Goal: Transaction & Acquisition: Download file/media

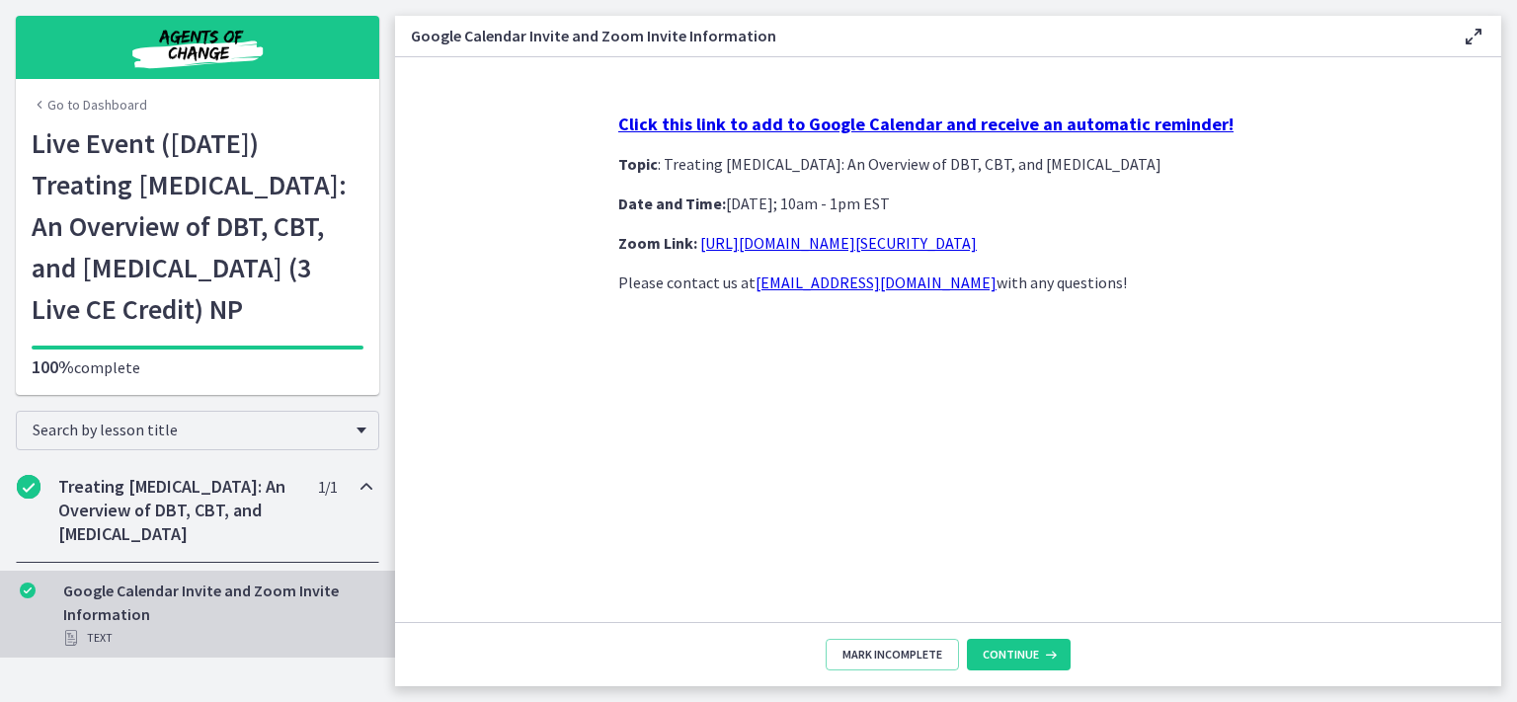
scroll to position [28, 0]
click at [192, 535] on h2 "Treating Anxiety Disorders: An Overview of DBT, CBT, and Exposure and Response …" at bounding box center [178, 510] width 241 height 71
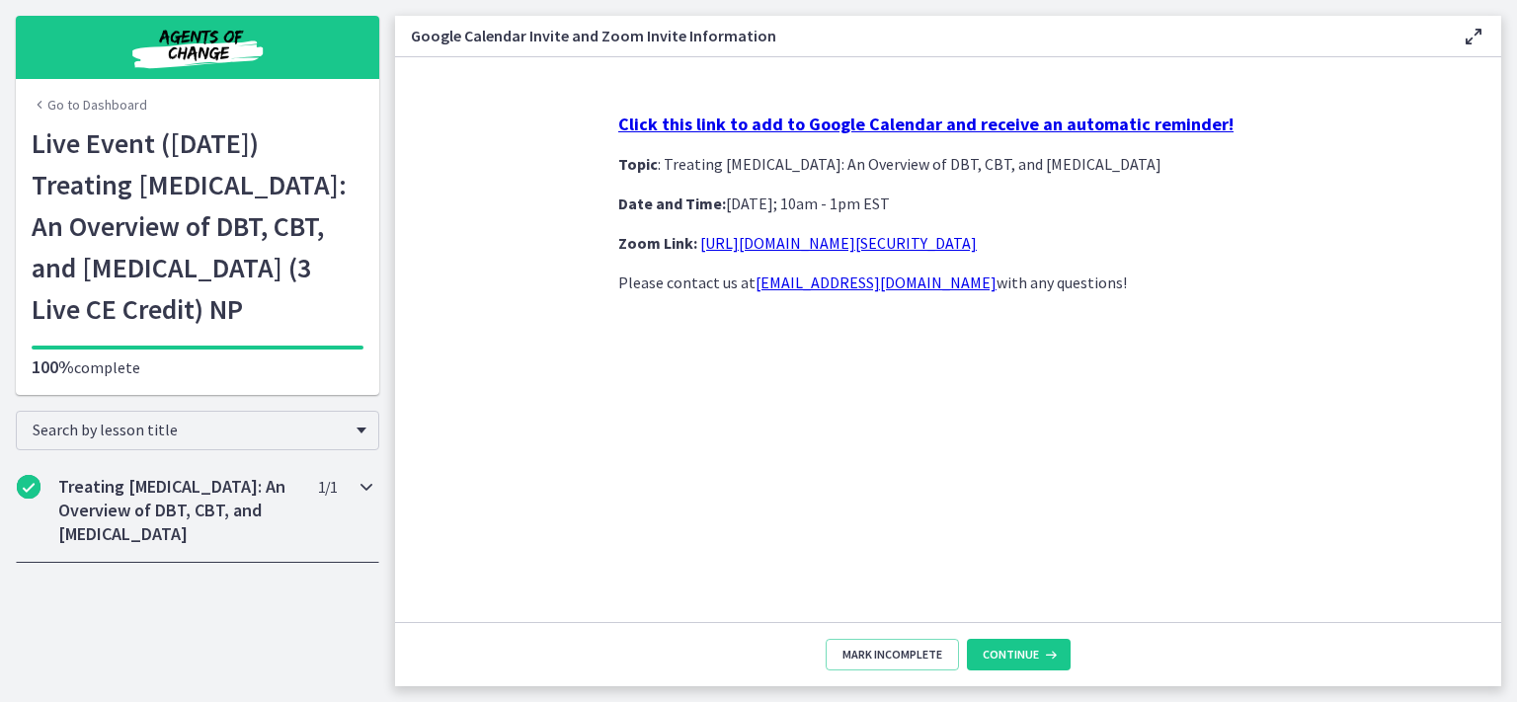
click at [192, 546] on h2 "Treating Anxiety Disorders: An Overview of DBT, CBT, and Exposure and Response …" at bounding box center [178, 510] width 241 height 71
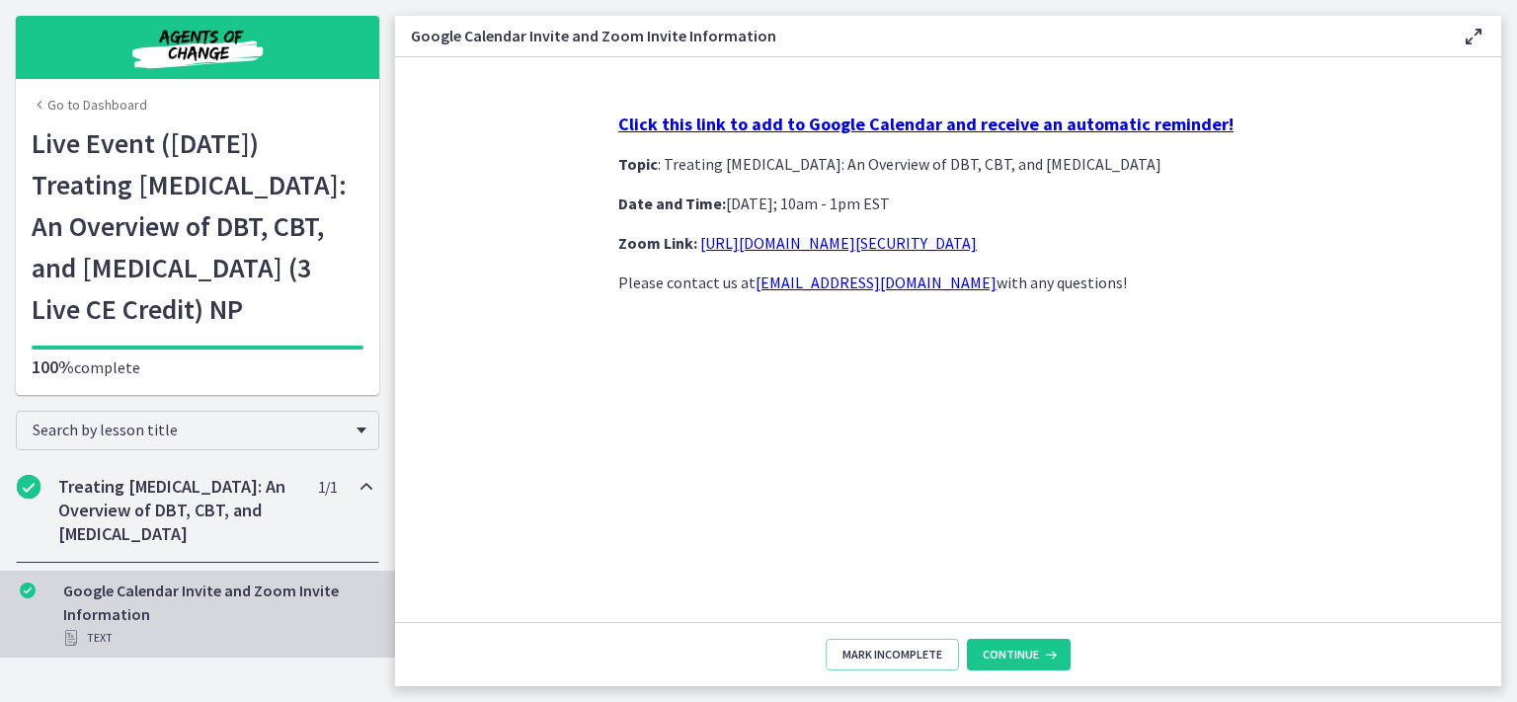
scroll to position [28, 0]
click at [1022, 650] on span "Continue" at bounding box center [1011, 655] width 56 height 16
click at [954, 425] on div "Click this link to add to Google Calendar and receive an automatic reminder! To…" at bounding box center [948, 359] width 691 height 525
click at [227, 528] on h2 "Treating Anxiety Disorders: An Overview of DBT, CBT, and Exposure and Response …" at bounding box center [178, 510] width 241 height 71
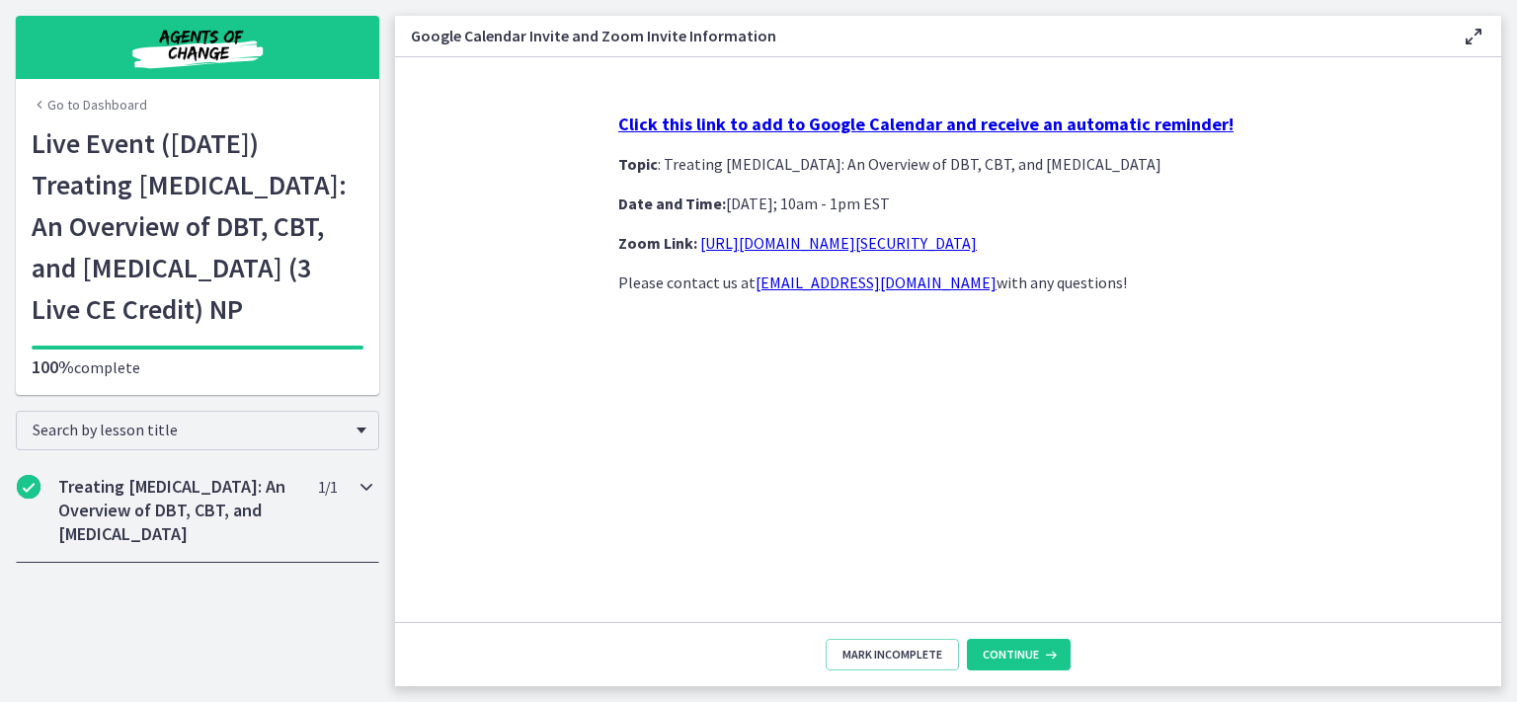
click at [231, 546] on h2 "Treating Anxiety Disorders: An Overview of DBT, CBT, and Exposure and Response …" at bounding box center [178, 510] width 241 height 71
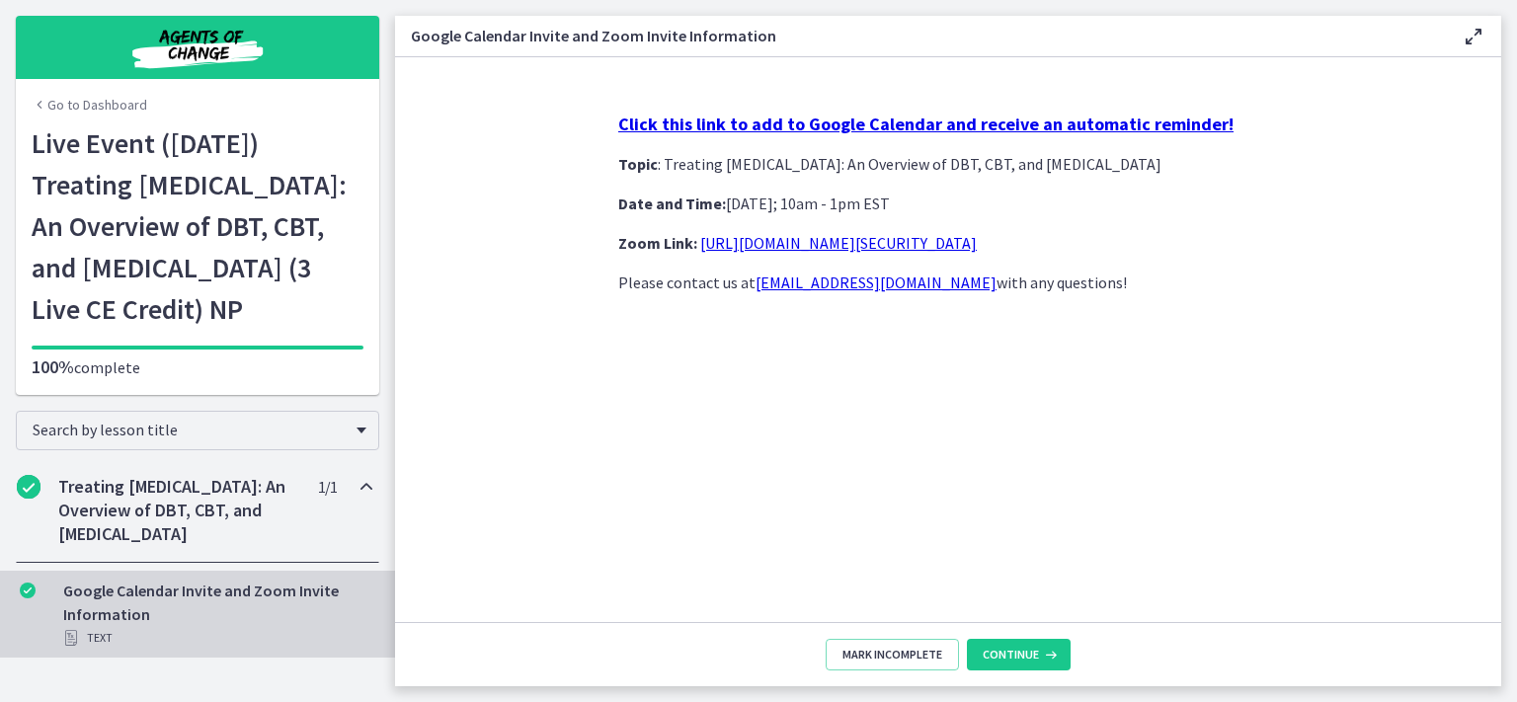
scroll to position [28, 0]
click at [1019, 649] on span "Continue" at bounding box center [1011, 655] width 56 height 16
click at [995, 656] on span "Continue" at bounding box center [1011, 655] width 56 height 16
click at [104, 510] on h2 "Treating Anxiety Disorders: An Overview of DBT, CBT, and Exposure and Response …" at bounding box center [178, 510] width 241 height 71
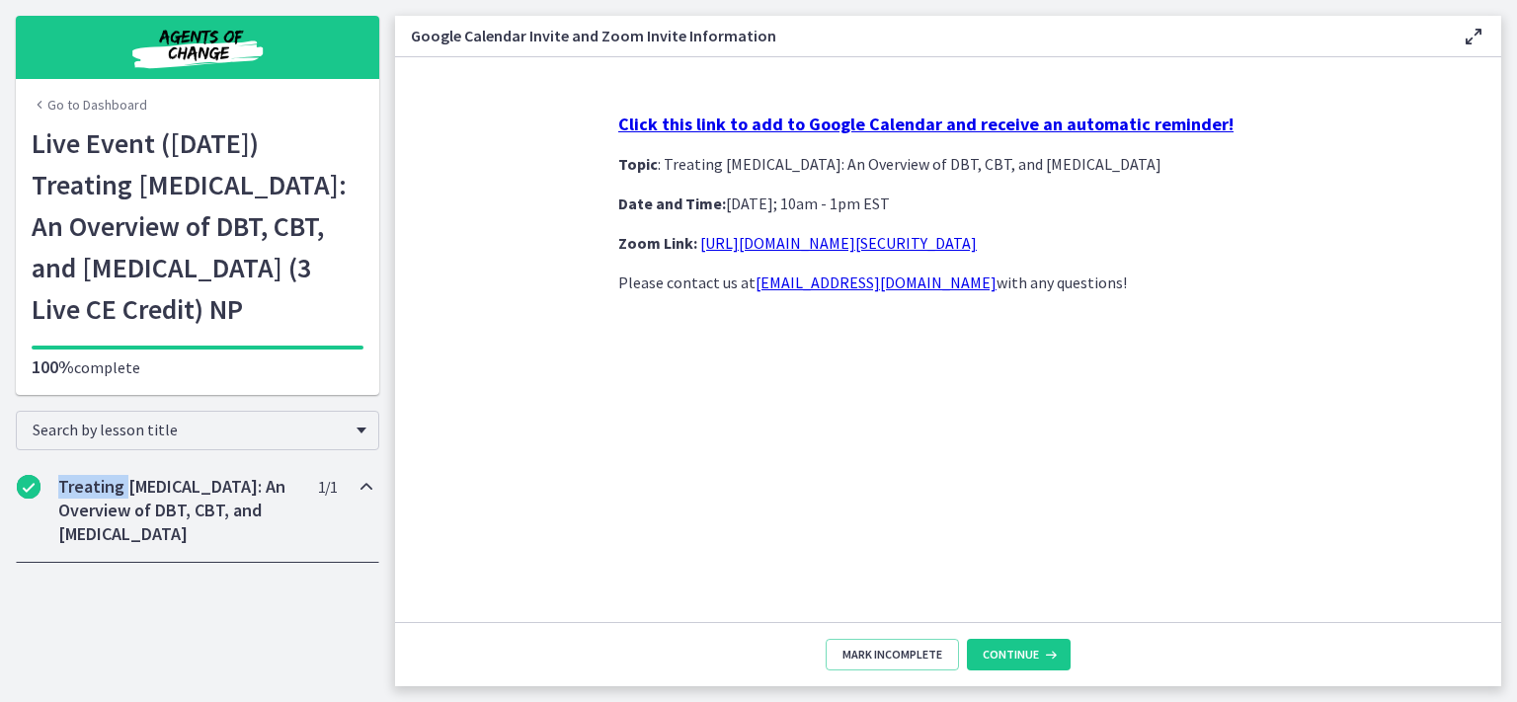
scroll to position [0, 0]
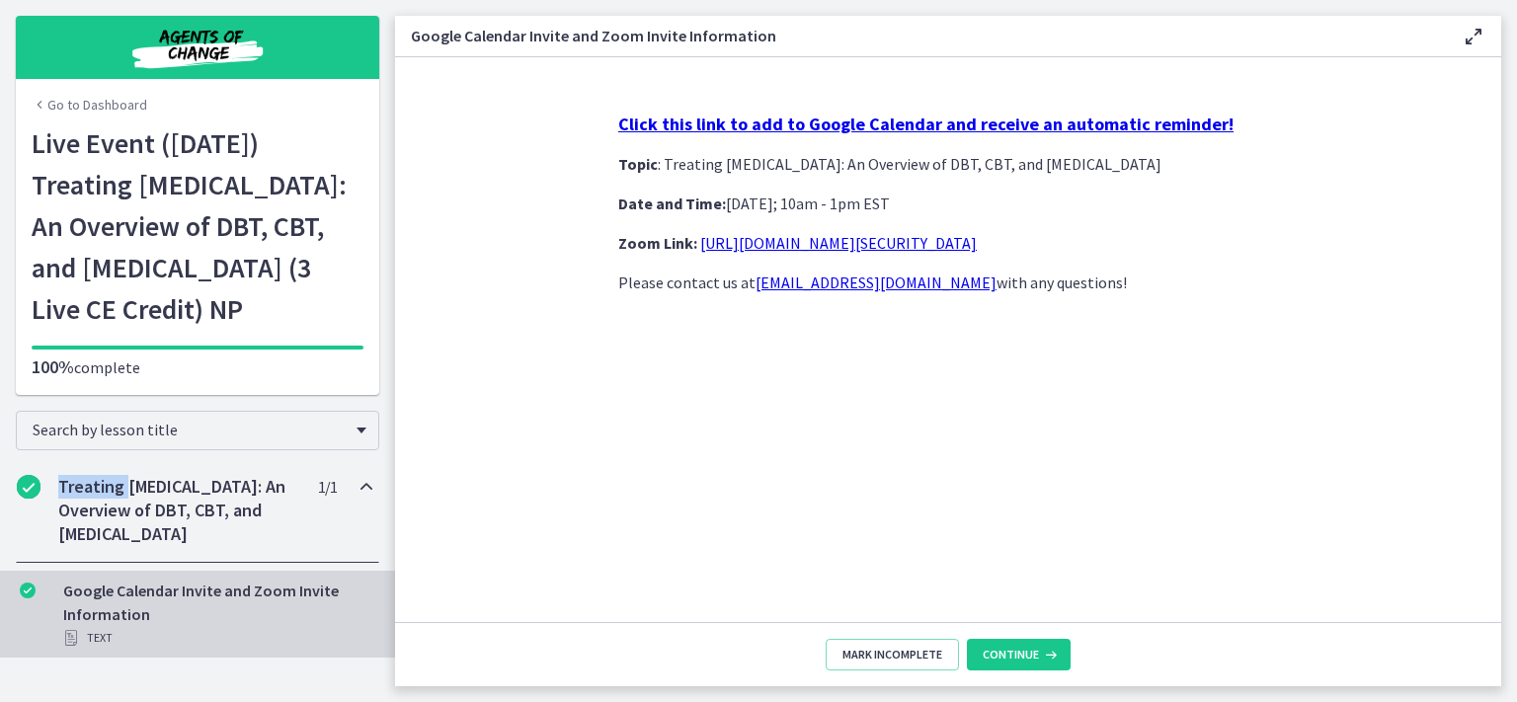
click at [395, 689] on main "Google Calendar Invite and Zoom Invite Information Enable fullscreen Click this…" at bounding box center [956, 351] width 1122 height 702
click at [396, 689] on main "Google Calendar Invite and Zoom Invite Information Enable fullscreen Click this…" at bounding box center [956, 351] width 1122 height 702
click at [397, 674] on footer "Mark Incomplete Continue" at bounding box center [948, 654] width 1106 height 64
click at [1033, 672] on footer "Mark Incomplete Continue" at bounding box center [948, 654] width 1106 height 64
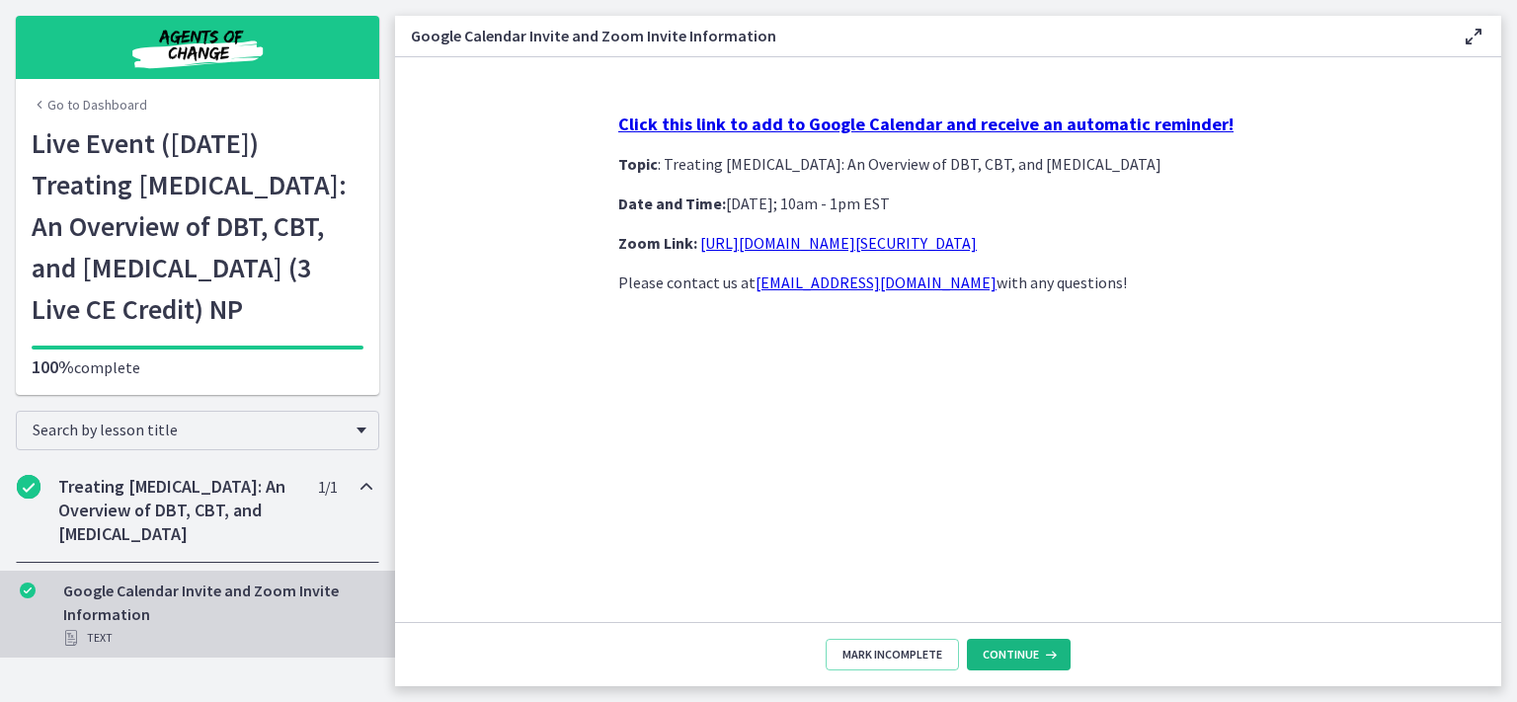
click at [1025, 669] on button "Continue" at bounding box center [1019, 655] width 104 height 32
click at [89, 185] on h1 "Live Event (8/22/25) Treating Anxiety Disorders: An Overview of DBT, CBT, and E…" at bounding box center [198, 225] width 332 height 207
click at [1009, 667] on button "Continue" at bounding box center [1019, 655] width 104 height 32
drag, startPoint x: 985, startPoint y: 654, endPoint x: 983, endPoint y: 644, distance: 10.1
click at [986, 654] on span "Continue" at bounding box center [1011, 655] width 56 height 16
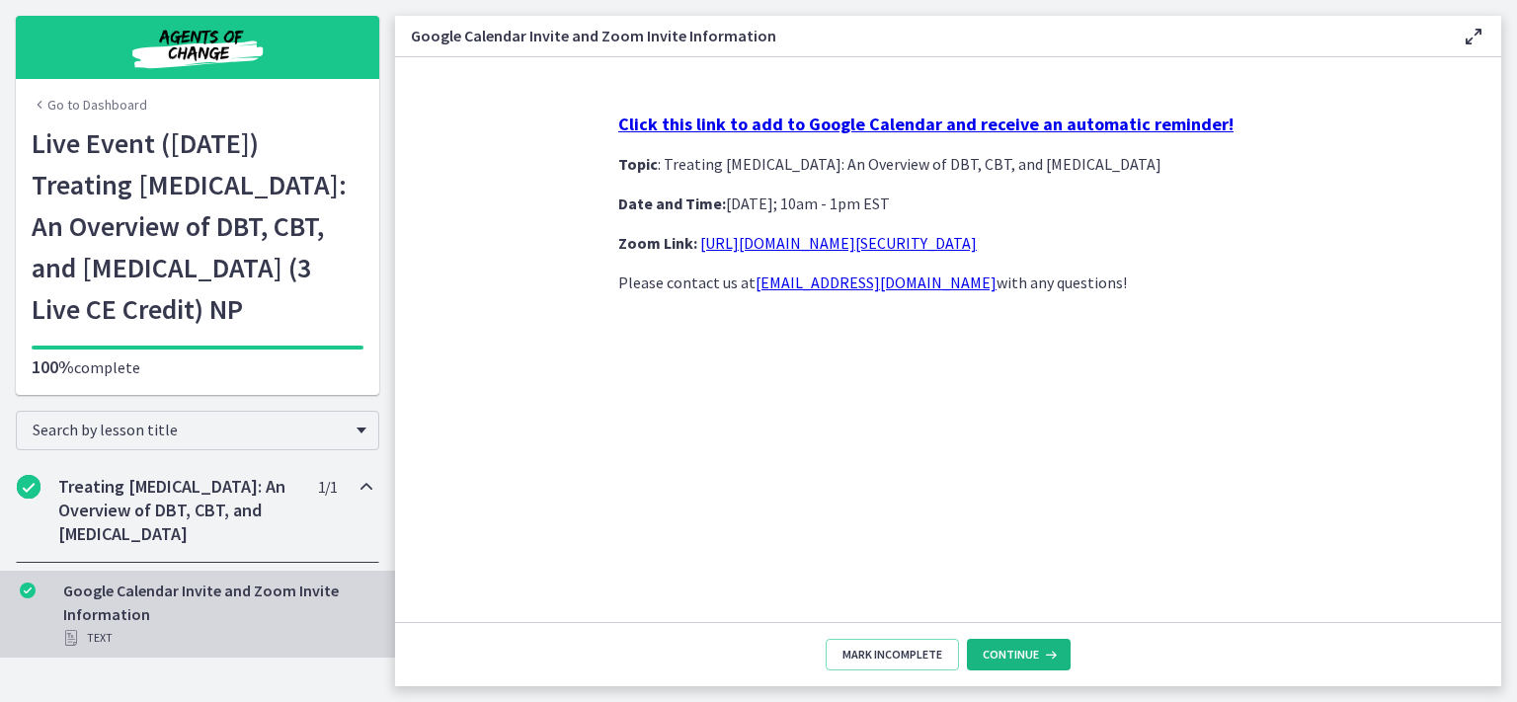
click at [983, 644] on button "Continue" at bounding box center [1019, 655] width 104 height 32
drag, startPoint x: 1000, startPoint y: 674, endPoint x: 994, endPoint y: 648, distance: 26.4
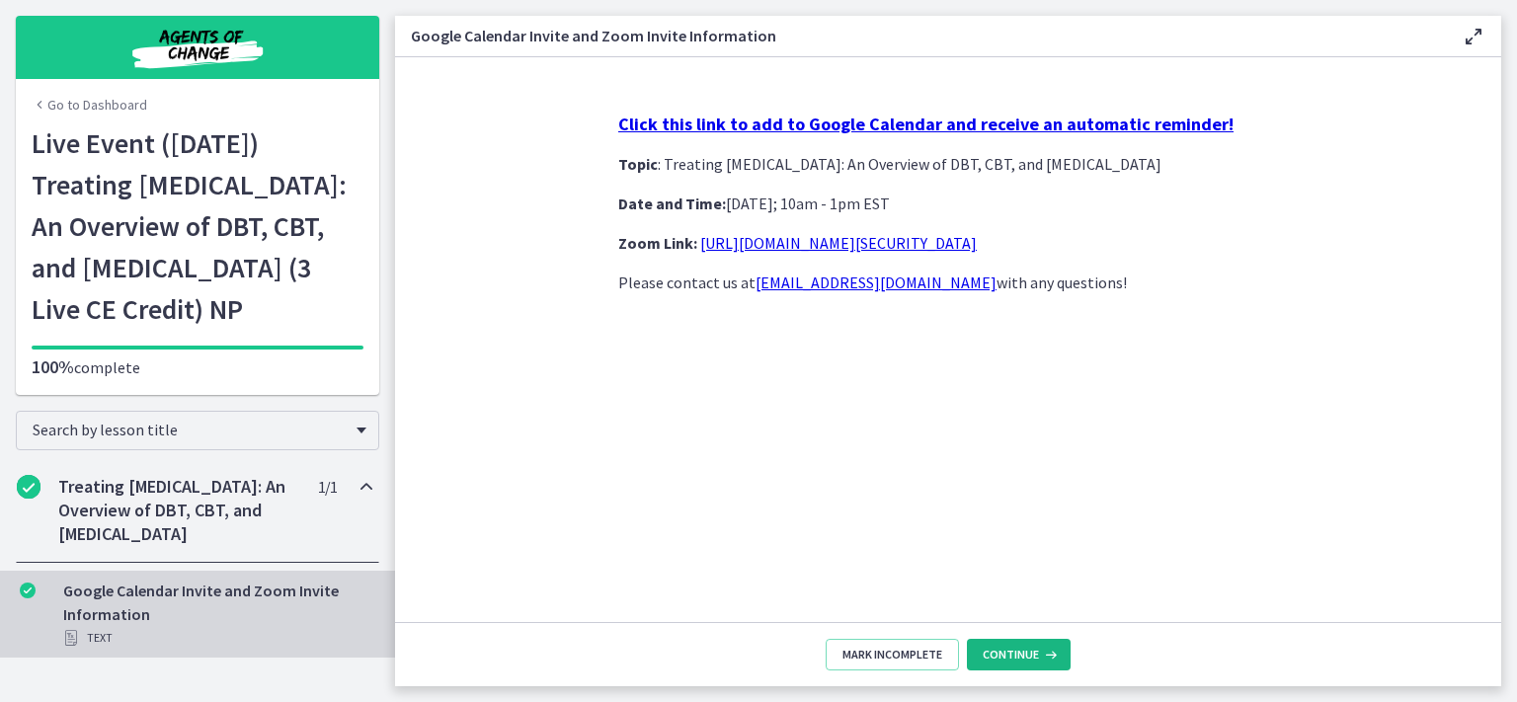
click at [994, 648] on footer "Mark Incomplete Continue" at bounding box center [948, 654] width 1106 height 64
click at [995, 652] on span "Continue" at bounding box center [1011, 655] width 56 height 16
click at [995, 653] on span "Continue" at bounding box center [1011, 655] width 56 height 16
click at [998, 656] on span "Continue" at bounding box center [1011, 655] width 56 height 16
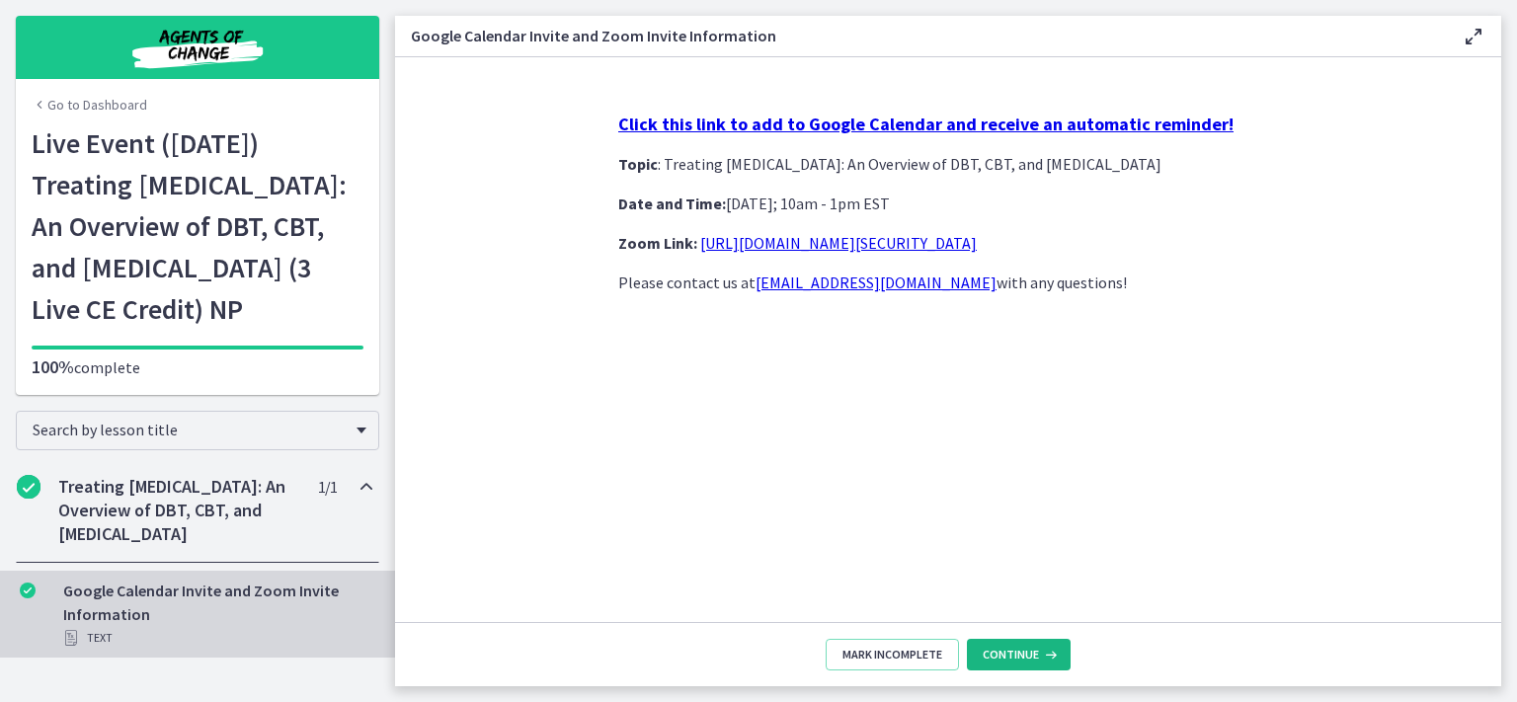
click at [998, 656] on span "Continue" at bounding box center [1011, 655] width 56 height 16
click at [997, 655] on span "Continue" at bounding box center [1011, 655] width 56 height 16
drag, startPoint x: 998, startPoint y: 657, endPoint x: 1009, endPoint y: 658, distance: 10.9
click at [1009, 650] on span "Continue" at bounding box center [1011, 655] width 56 height 16
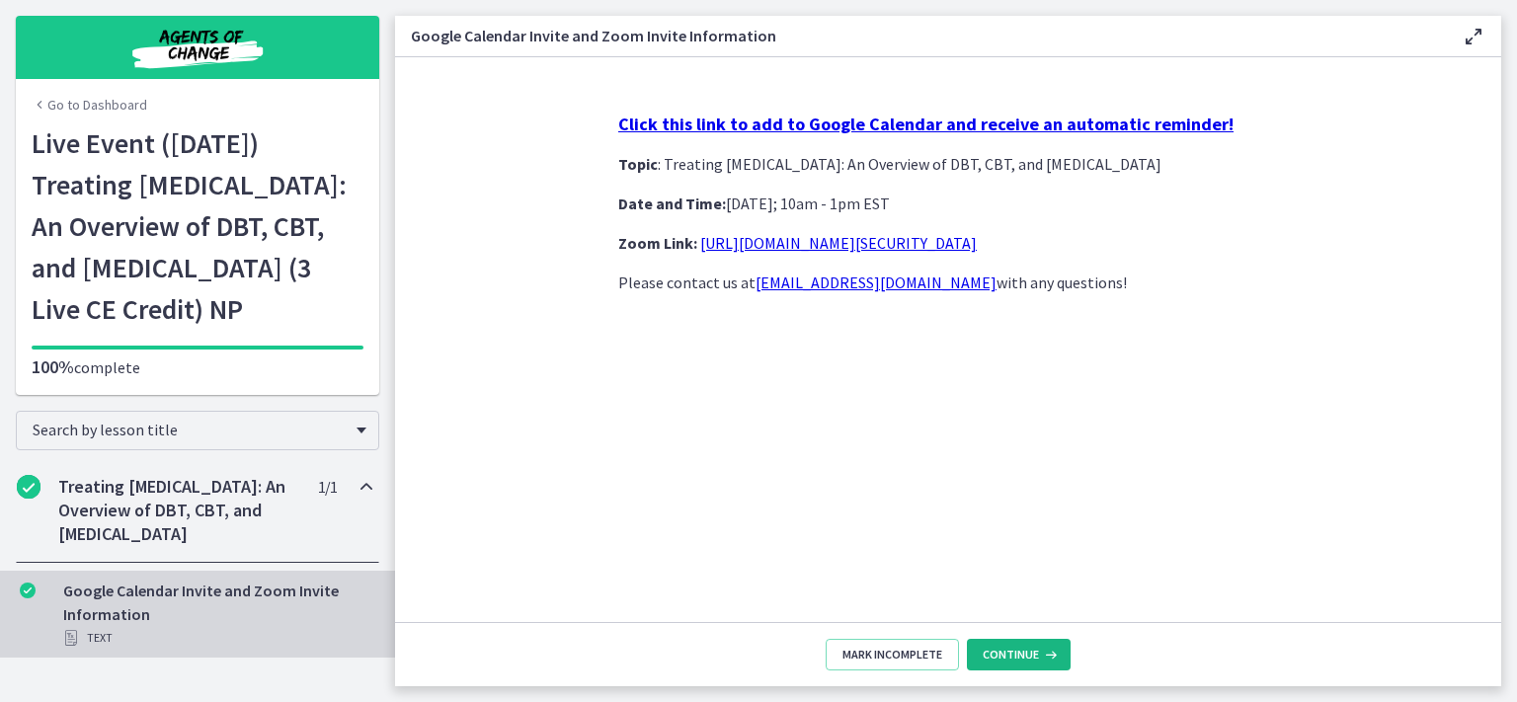
click at [1009, 650] on span "Continue" at bounding box center [1011, 655] width 56 height 16
click at [97, 95] on link "Go to Dashboard" at bounding box center [90, 105] width 116 height 20
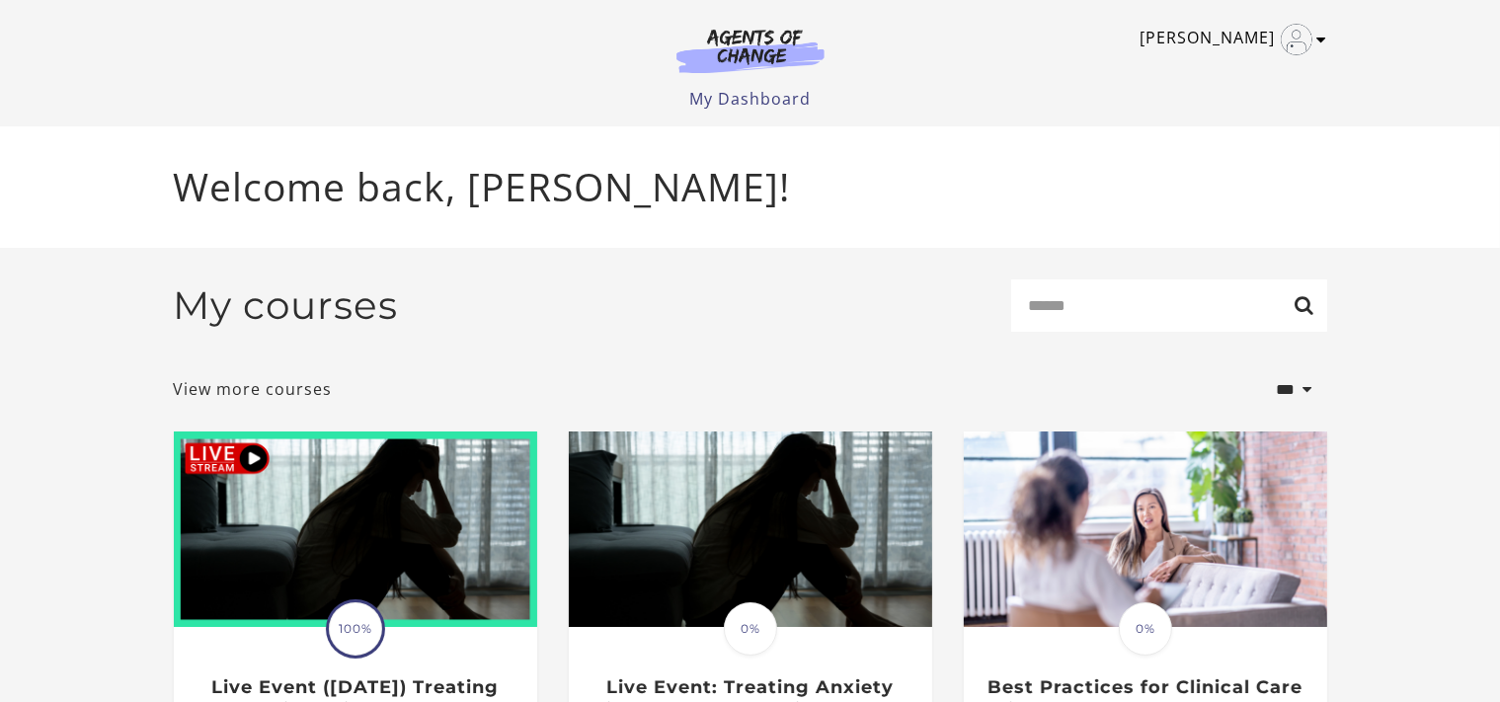
click at [1324, 40] on icon "Toggle menu" at bounding box center [1323, 40] width 10 height 16
click at [1243, 73] on link "My Account" at bounding box center [1246, 72] width 174 height 34
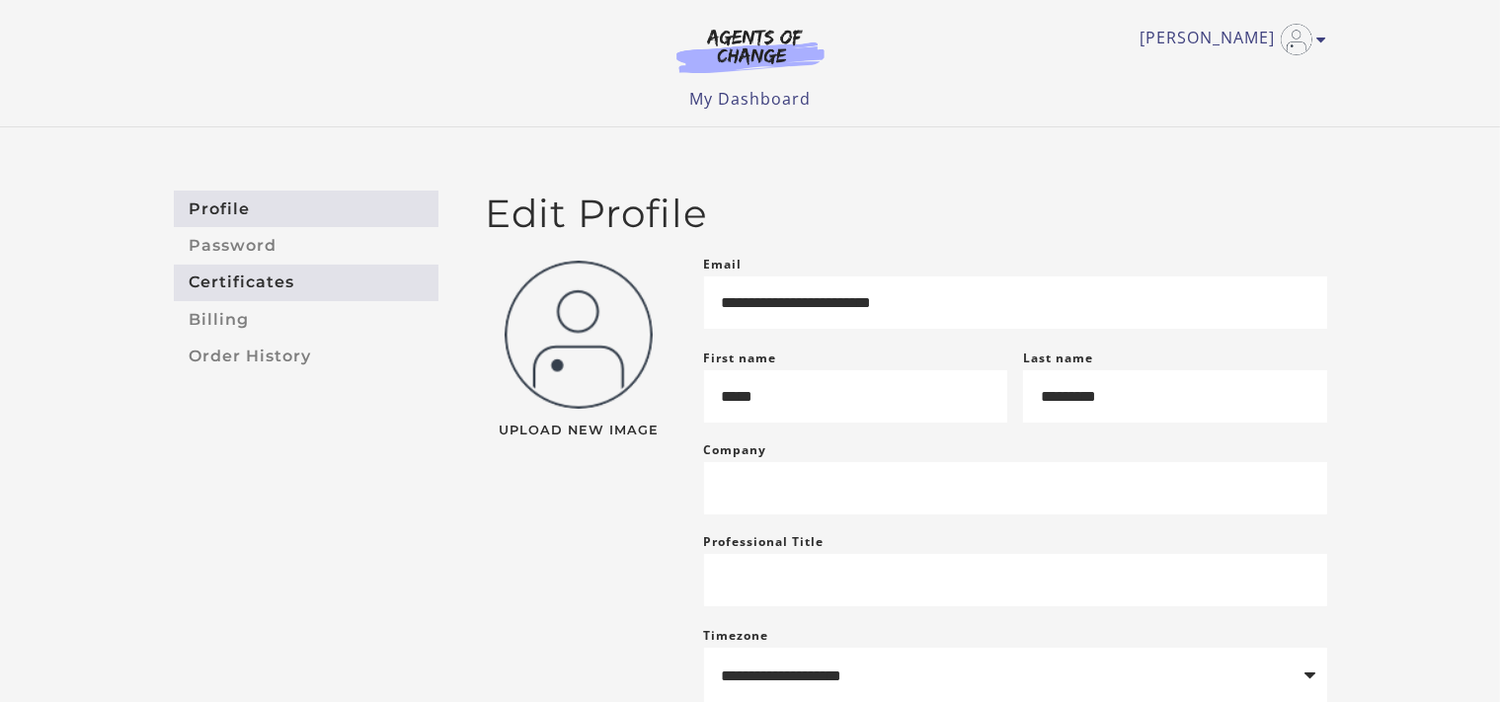
click at [275, 291] on link "Certificates" at bounding box center [306, 283] width 265 height 37
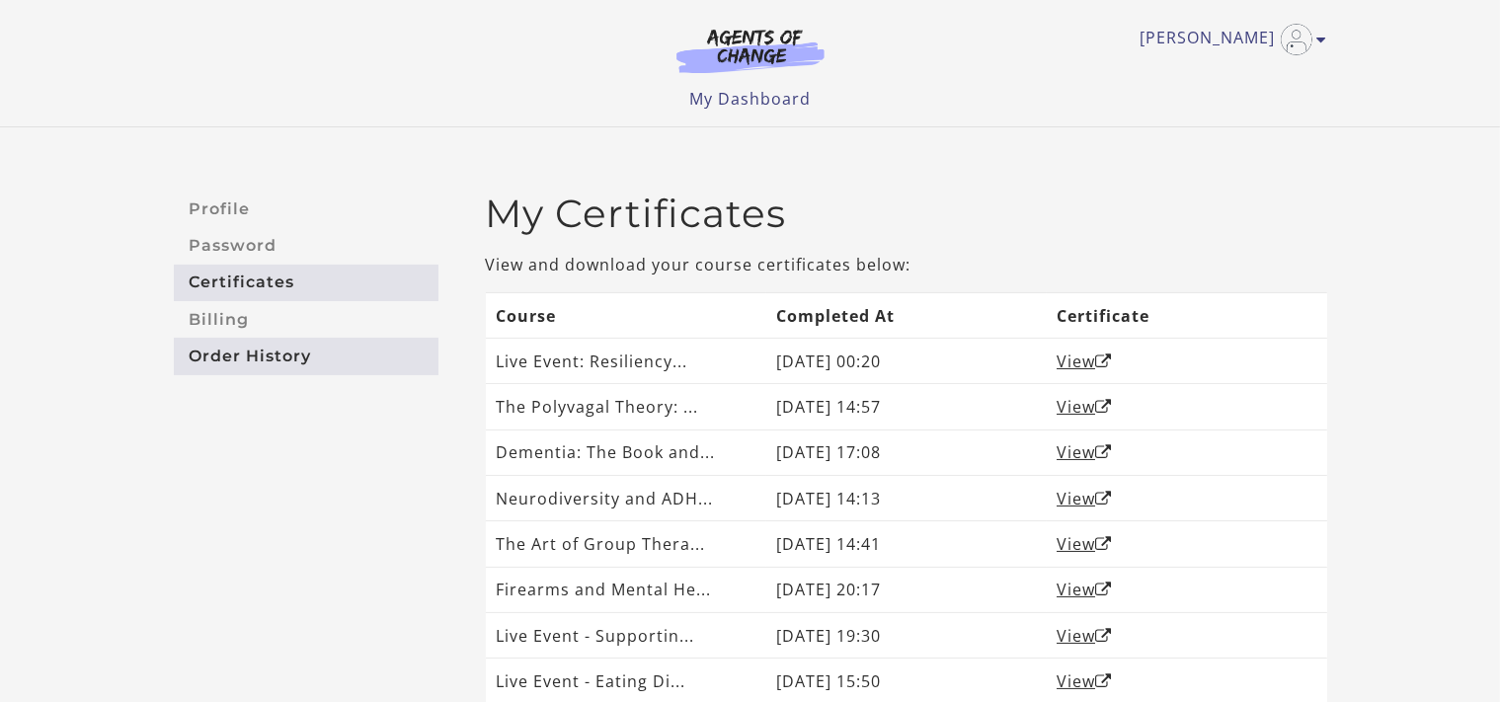
click at [290, 356] on link "Order History" at bounding box center [306, 356] width 265 height 37
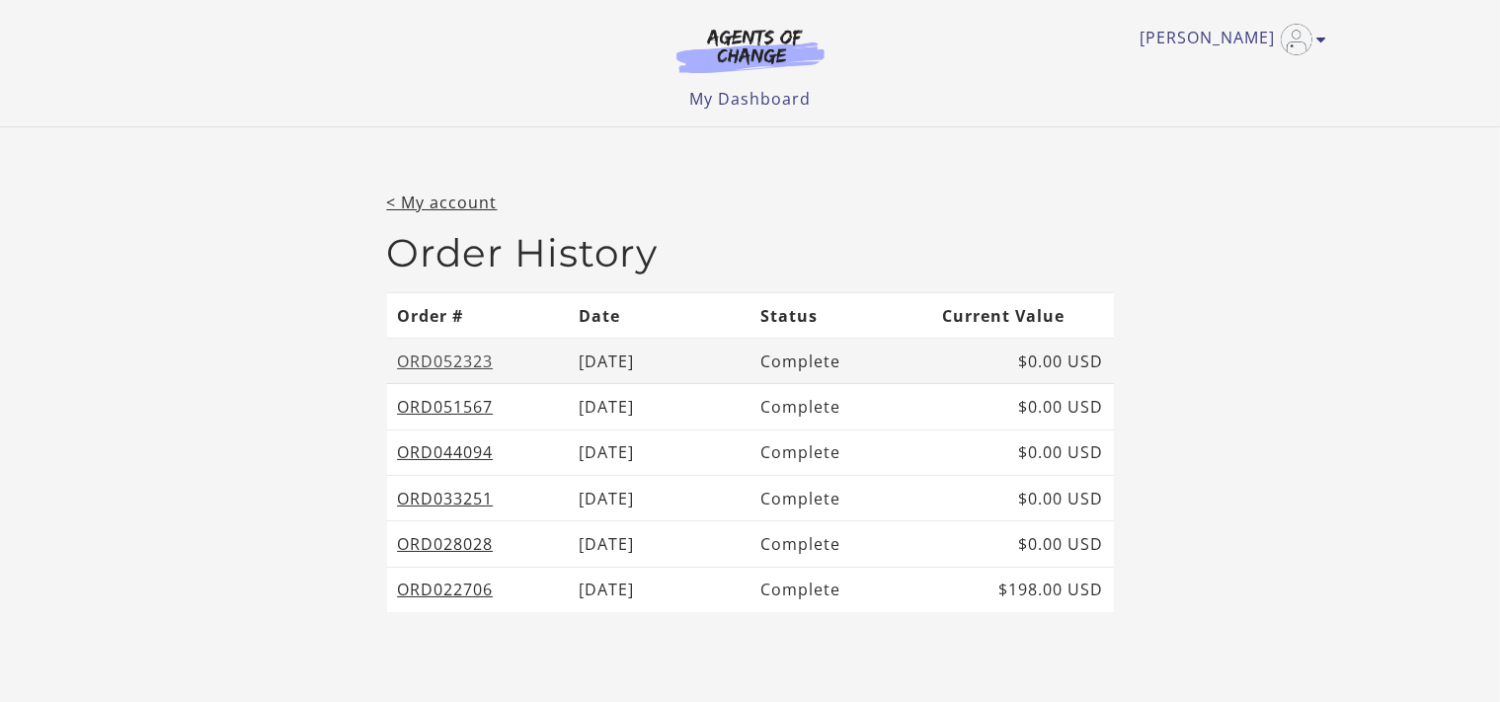
click at [451, 362] on link "ORD052323" at bounding box center [445, 362] width 96 height 22
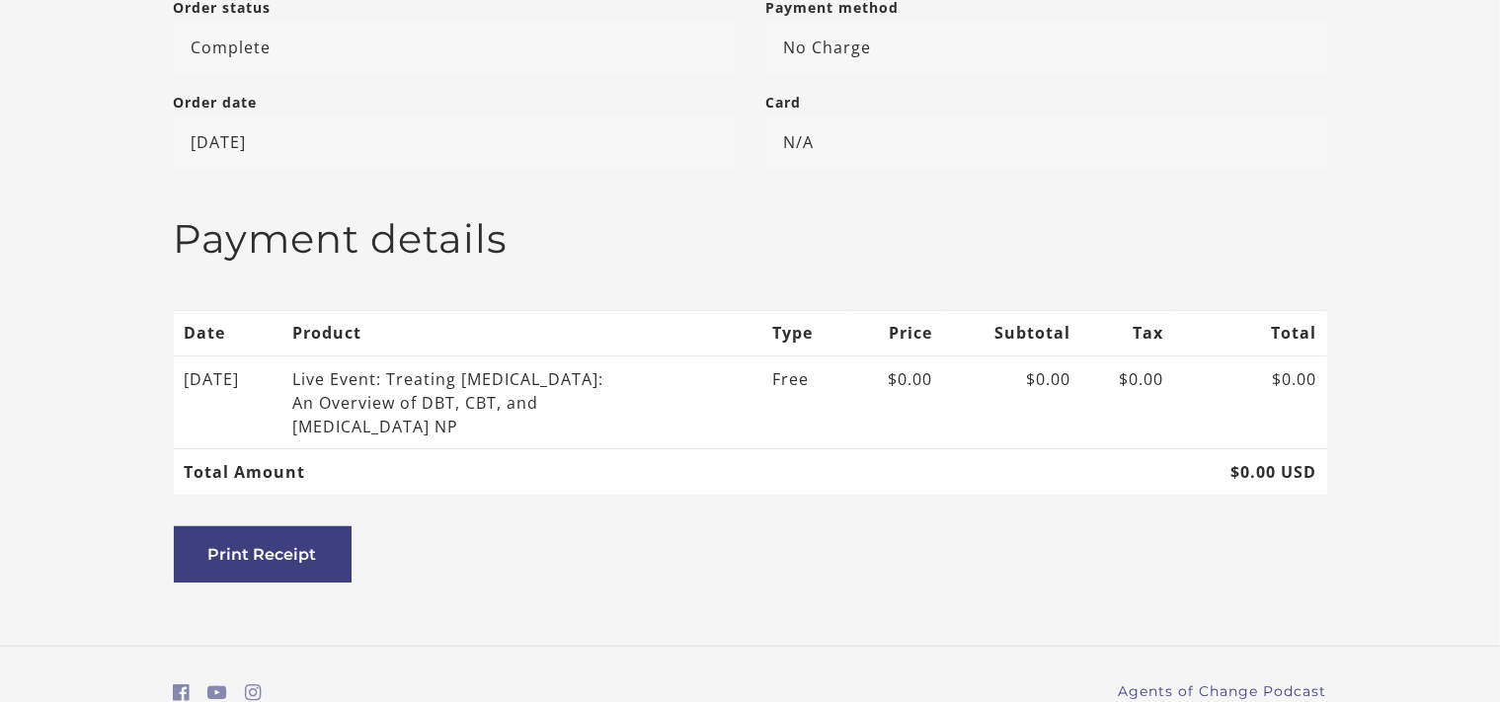
scroll to position [541, 0]
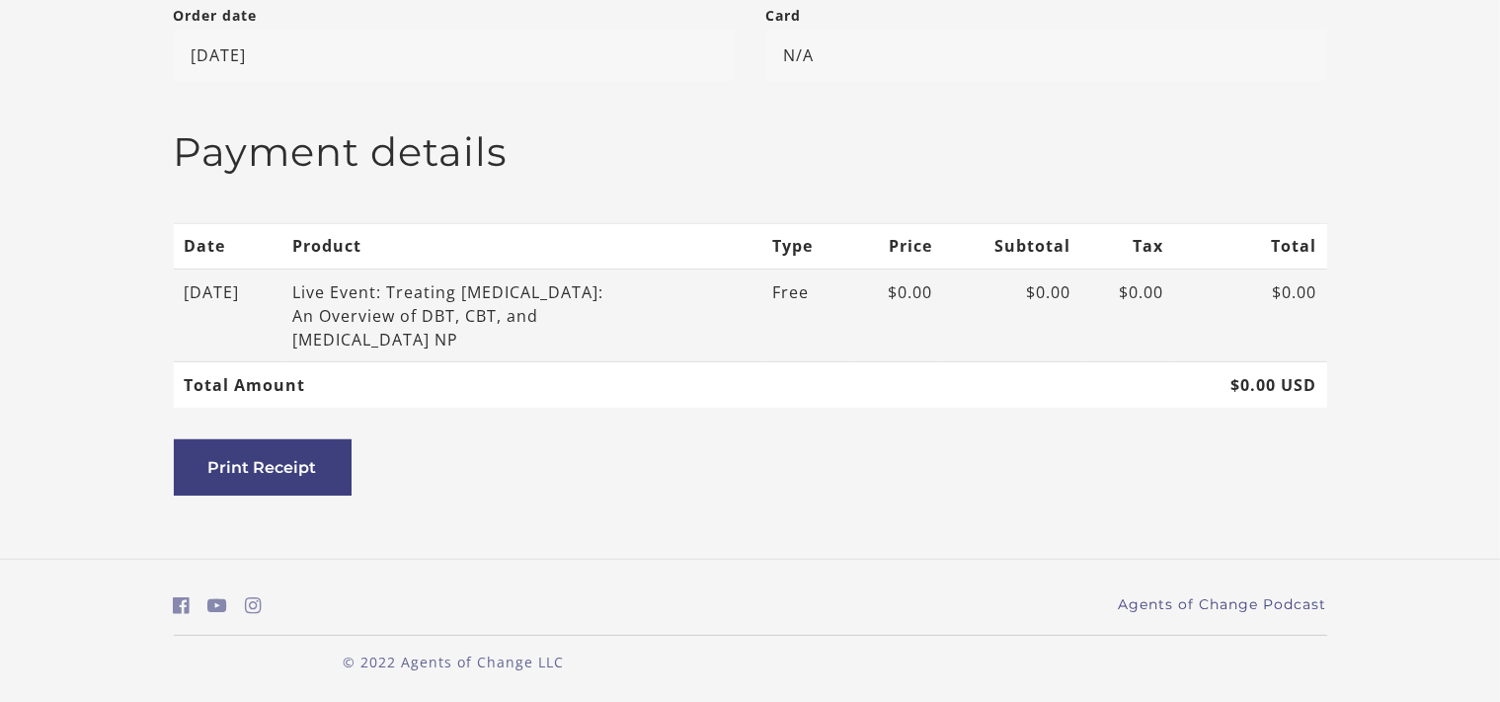
click at [448, 290] on div "Live Event: Treating [MEDICAL_DATA]: An Overview of DBT, CBT, and [MEDICAL_DATA…" at bounding box center [450, 316] width 316 height 71
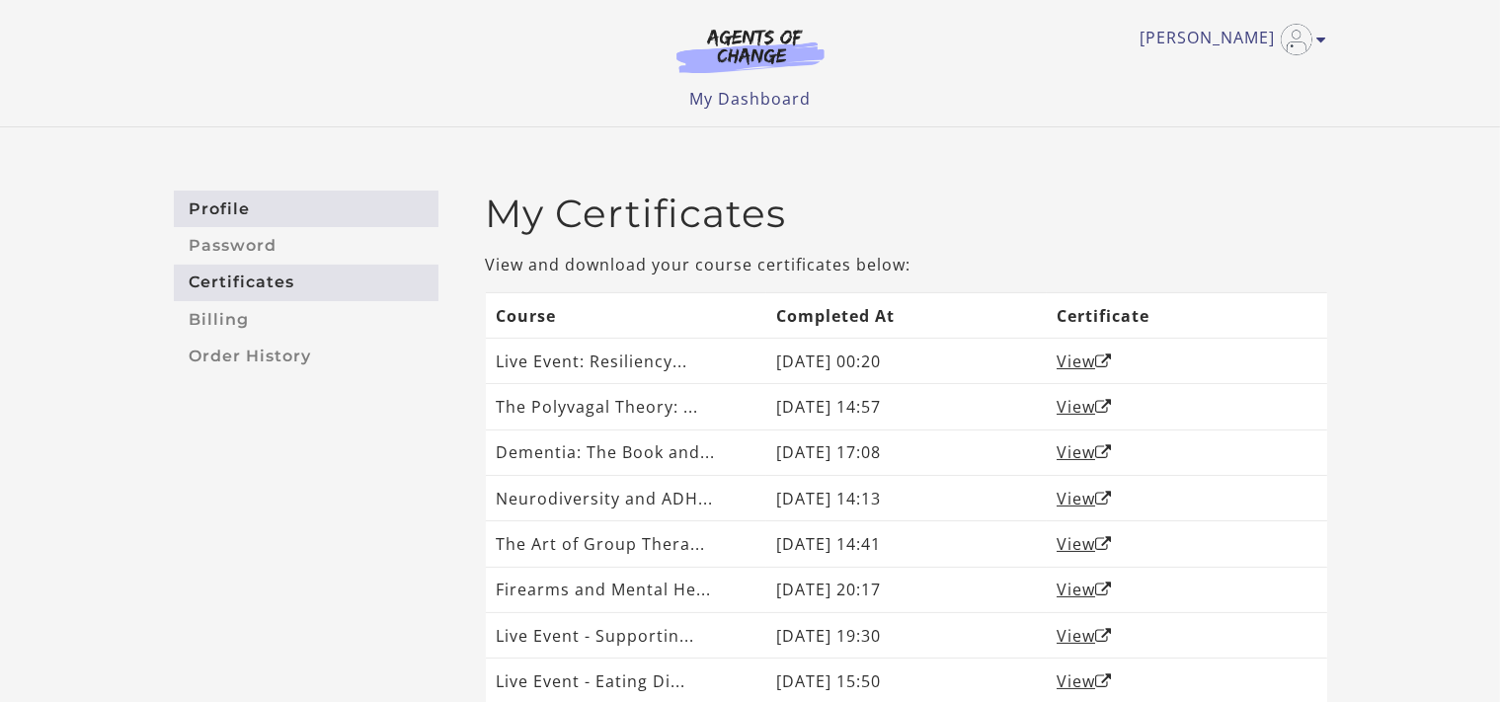
click at [227, 211] on link "Profile" at bounding box center [306, 209] width 265 height 37
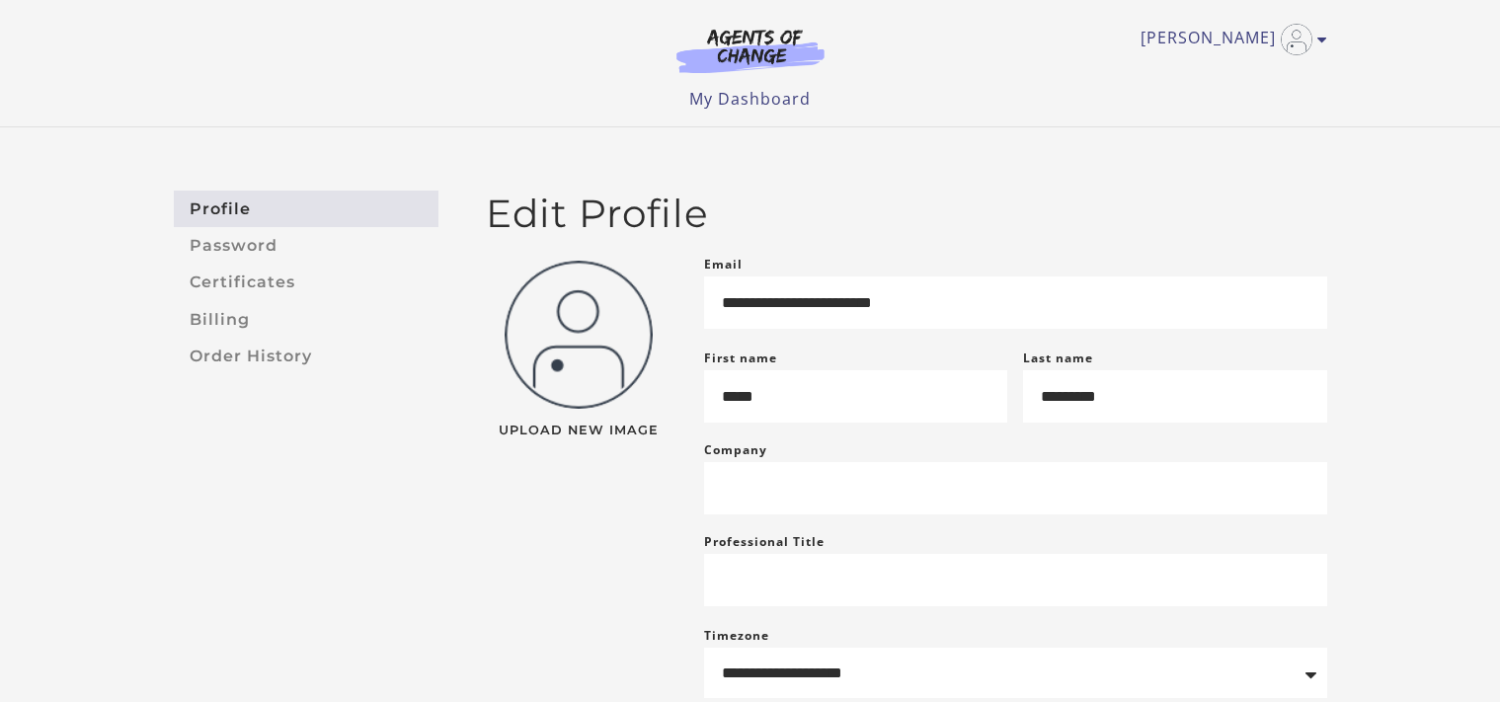
scroll to position [388, 0]
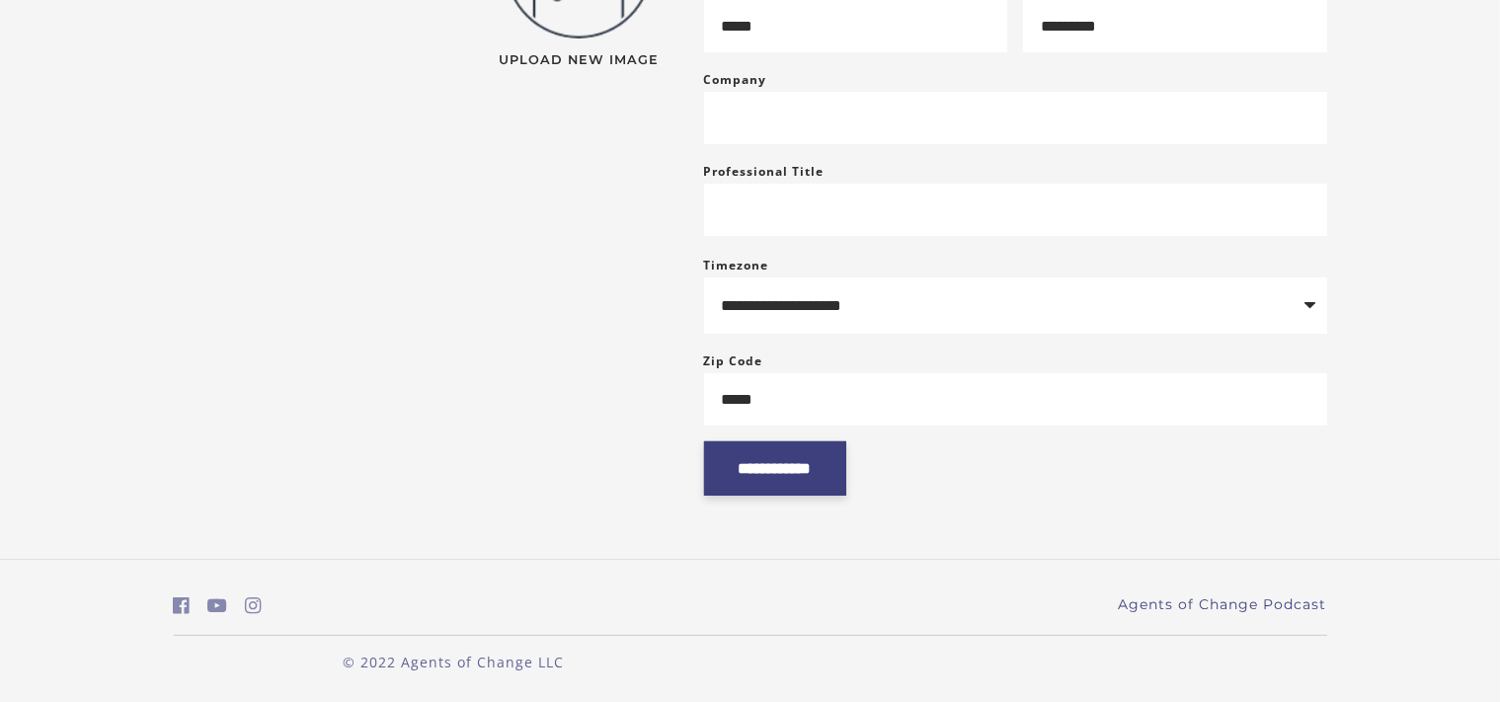
click at [805, 473] on input "**********" at bounding box center [775, 469] width 142 height 54
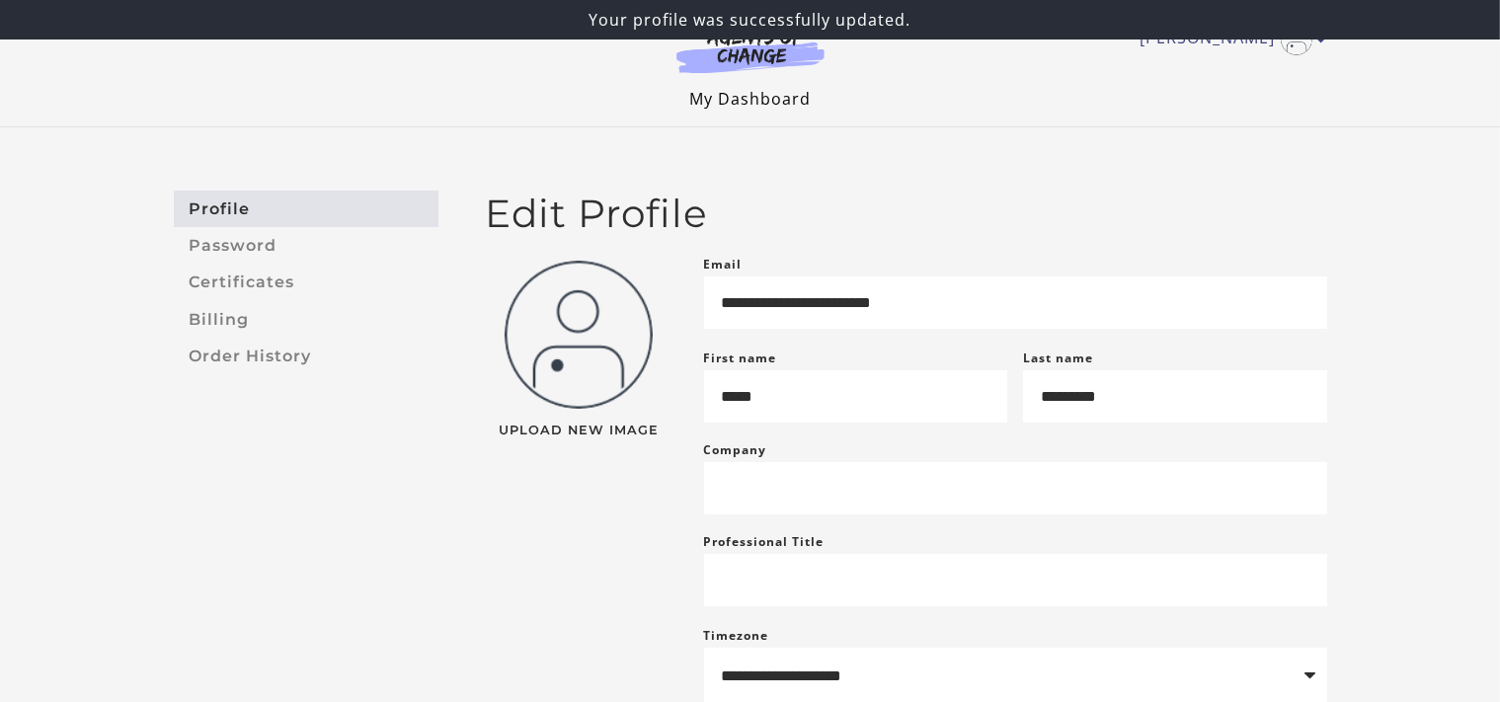
click at [745, 103] on link "My Dashboard" at bounding box center [749, 99] width 121 height 22
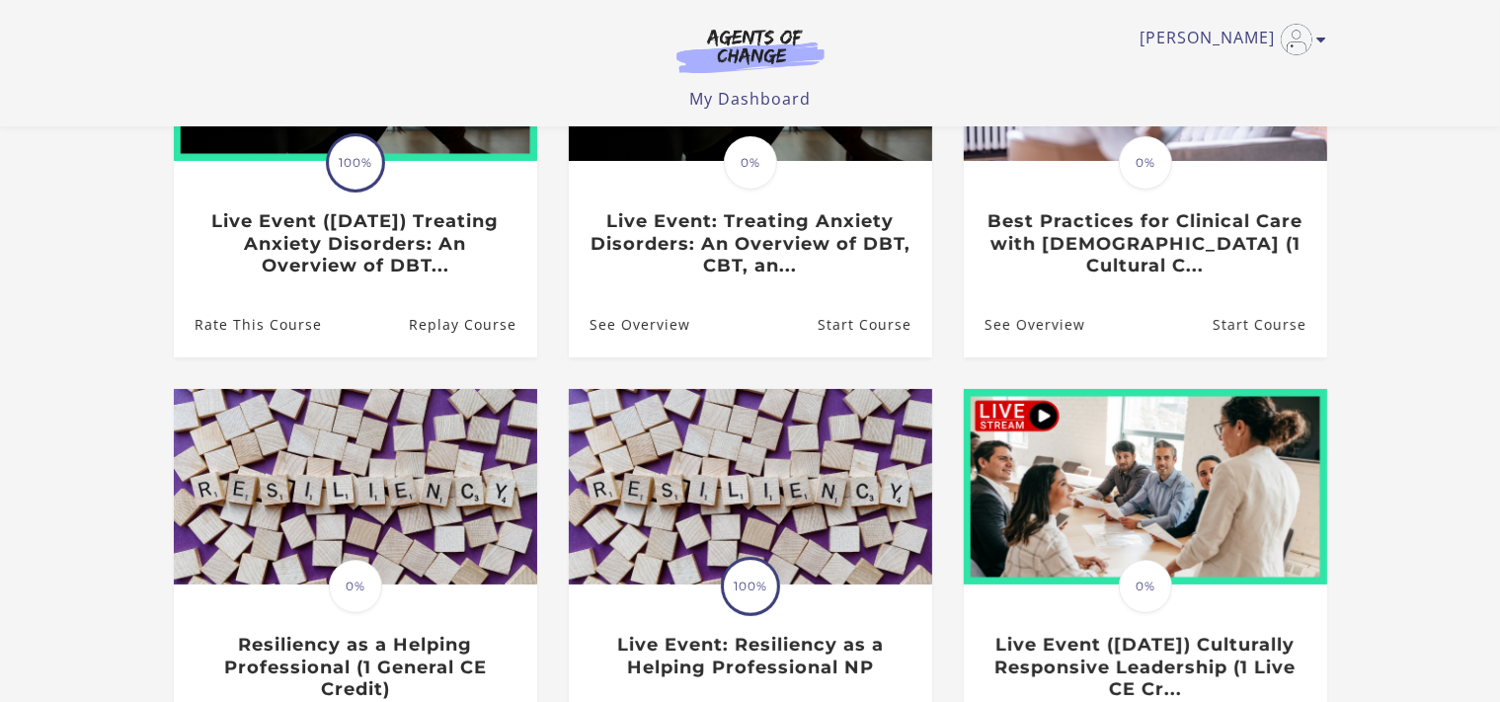
scroll to position [340, 0]
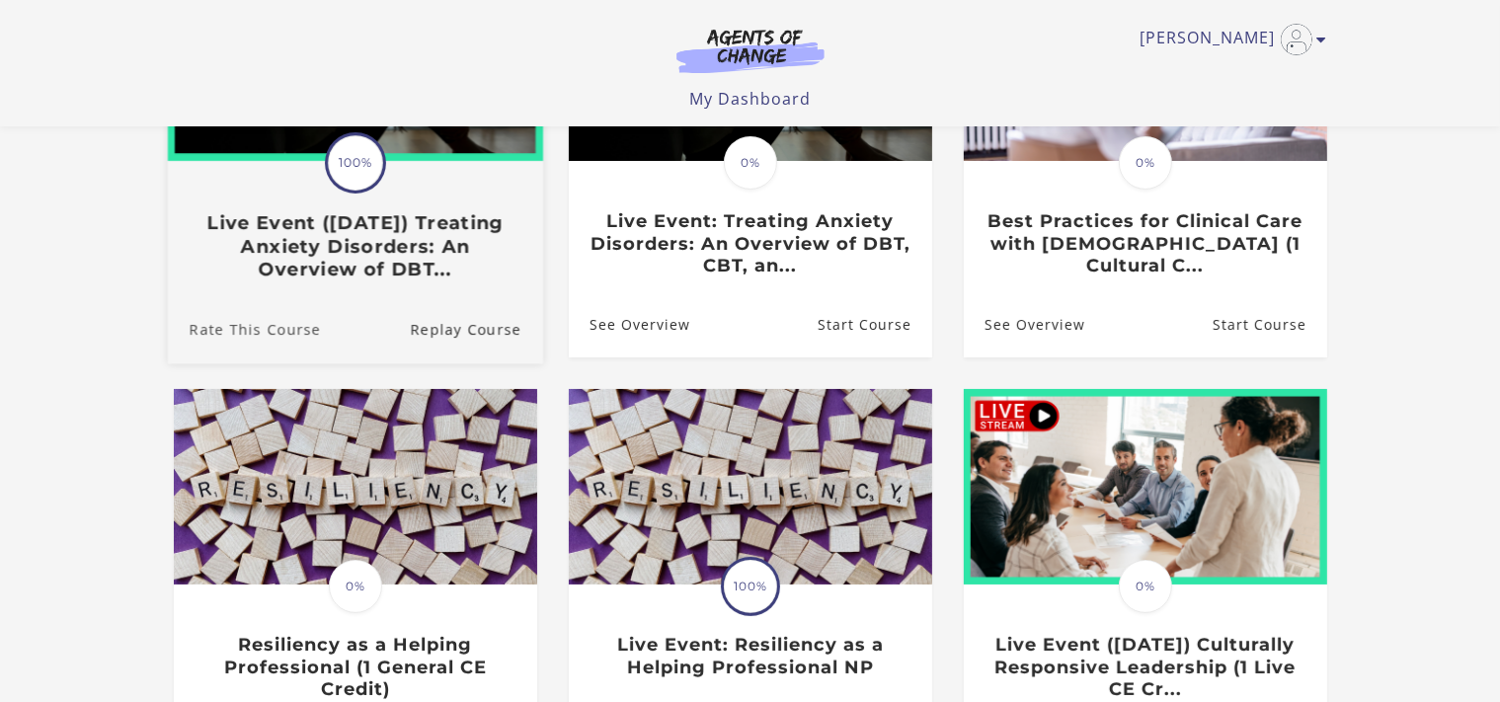
click at [273, 327] on link "Rate This Course" at bounding box center [243, 330] width 153 height 66
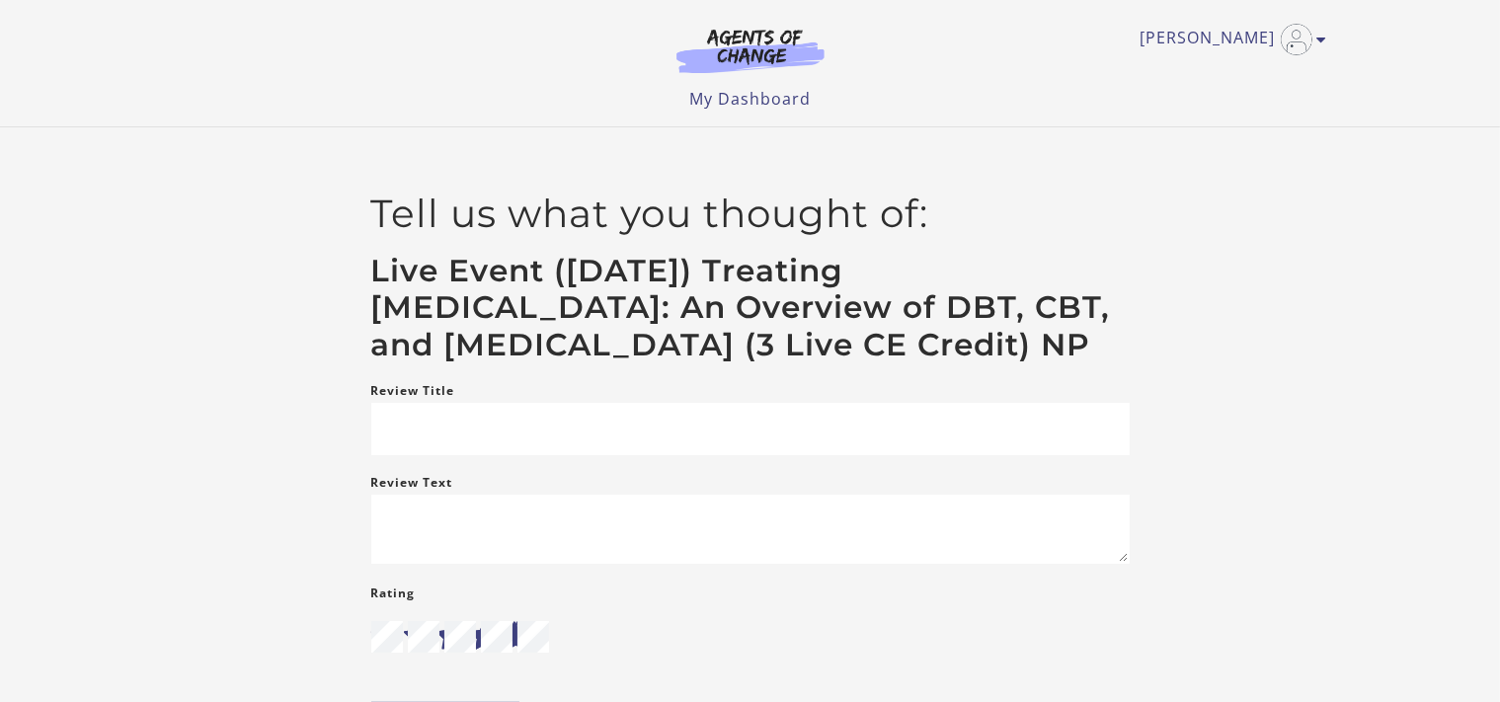
click at [1335, 36] on div "[PERSON_NAME] My Account Support Sign Out Toggle menu Menu My Dashboard My Acco…" at bounding box center [750, 63] width 1185 height 126
click at [1315, 40] on link "[PERSON_NAME]" at bounding box center [1229, 40] width 177 height 32
click at [1211, 101] on link "Support" at bounding box center [1246, 106] width 174 height 34
click at [1231, 110] on link "Support" at bounding box center [1246, 106] width 174 height 34
click at [1200, 74] on link "My Account" at bounding box center [1246, 72] width 174 height 34
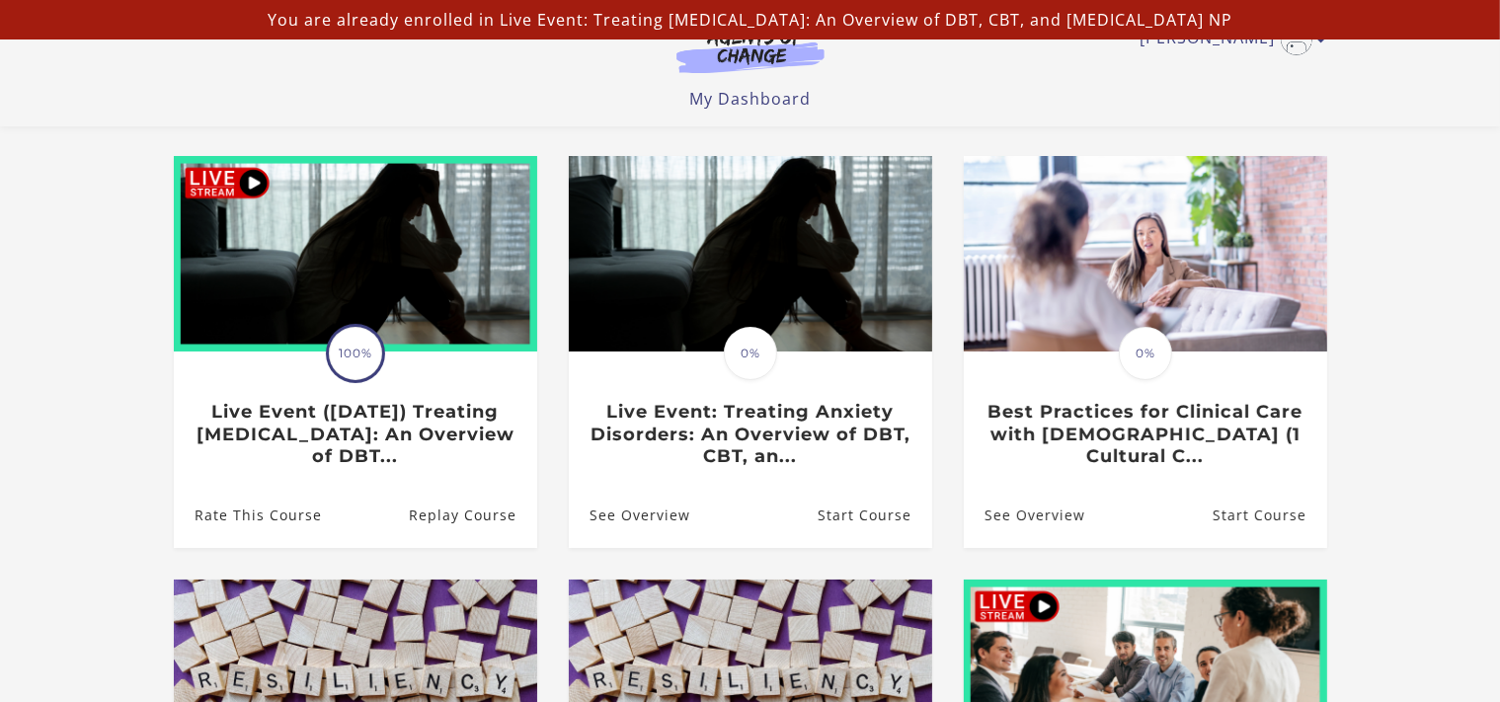
scroll to position [148, 0]
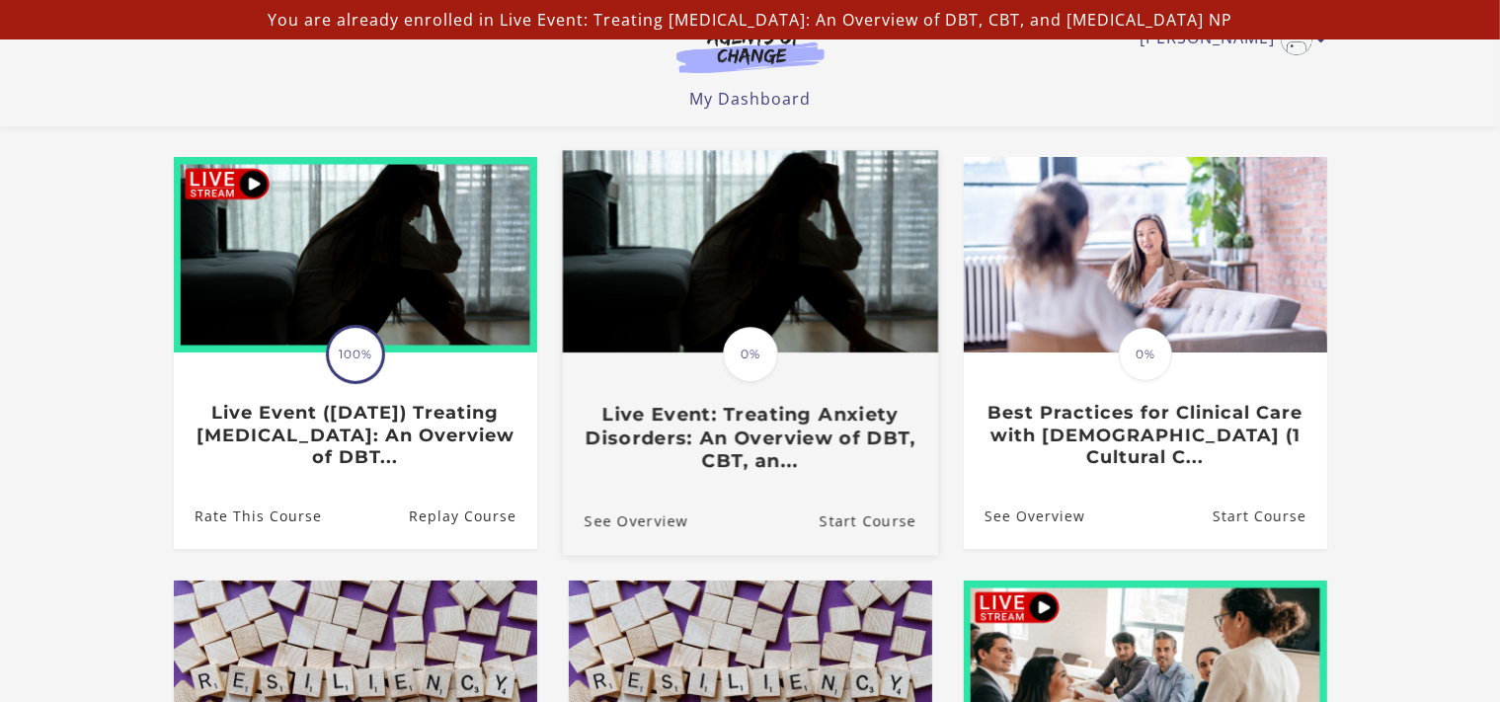
click at [871, 311] on img at bounding box center [749, 252] width 375 height 202
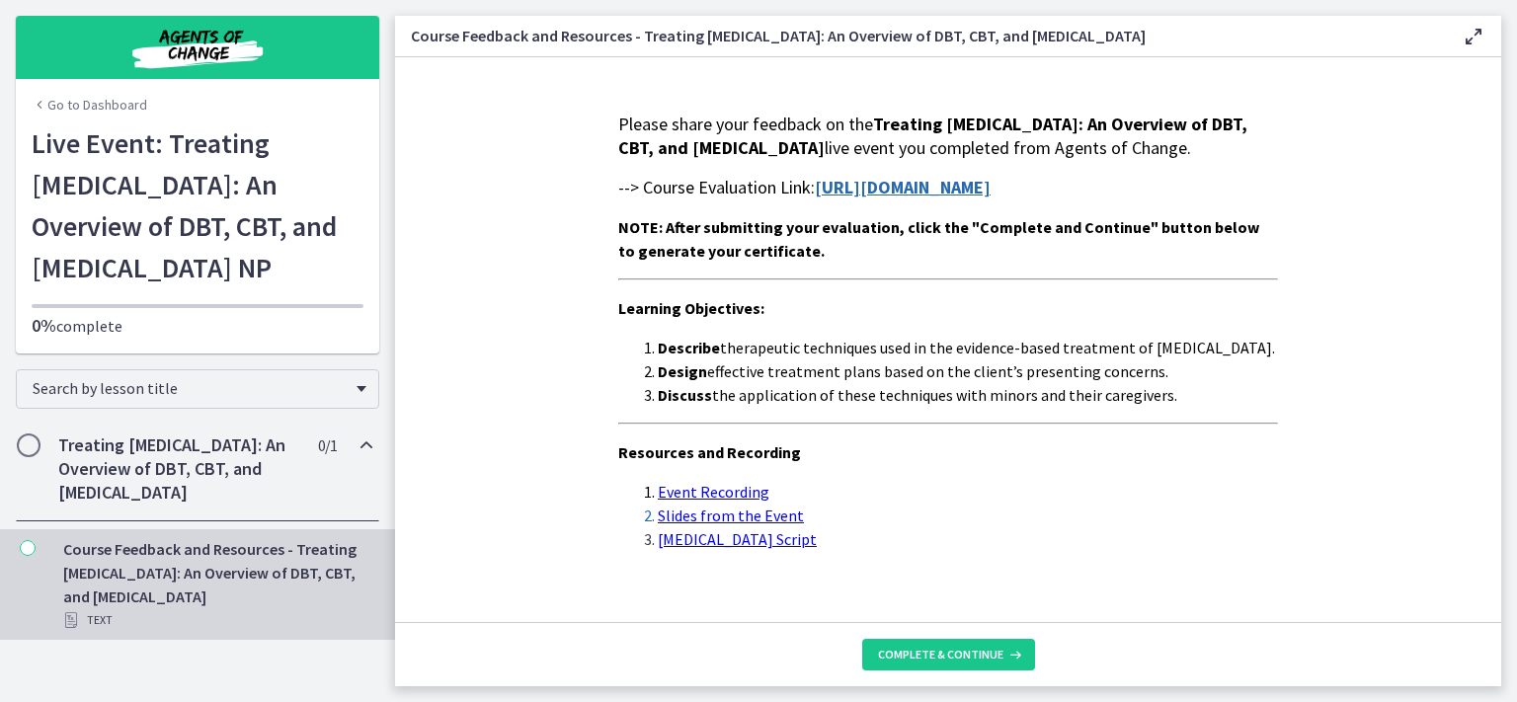
click at [991, 199] on strong "https://forms.gle/v6BNTTJe7hQEpFVi9" at bounding box center [903, 187] width 176 height 23
click at [1004, 656] on icon at bounding box center [1014, 655] width 20 height 16
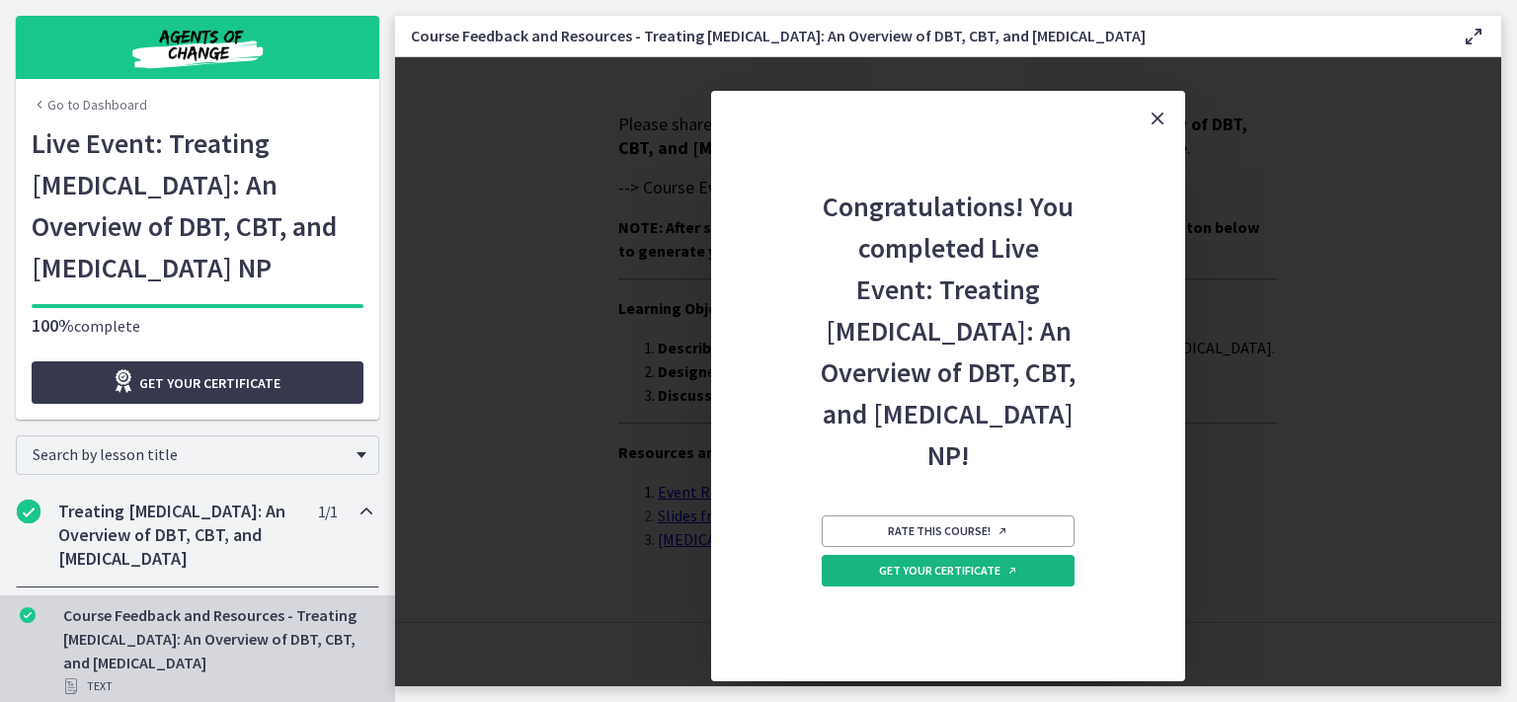
click at [990, 579] on span "Get your certificate" at bounding box center [948, 571] width 139 height 16
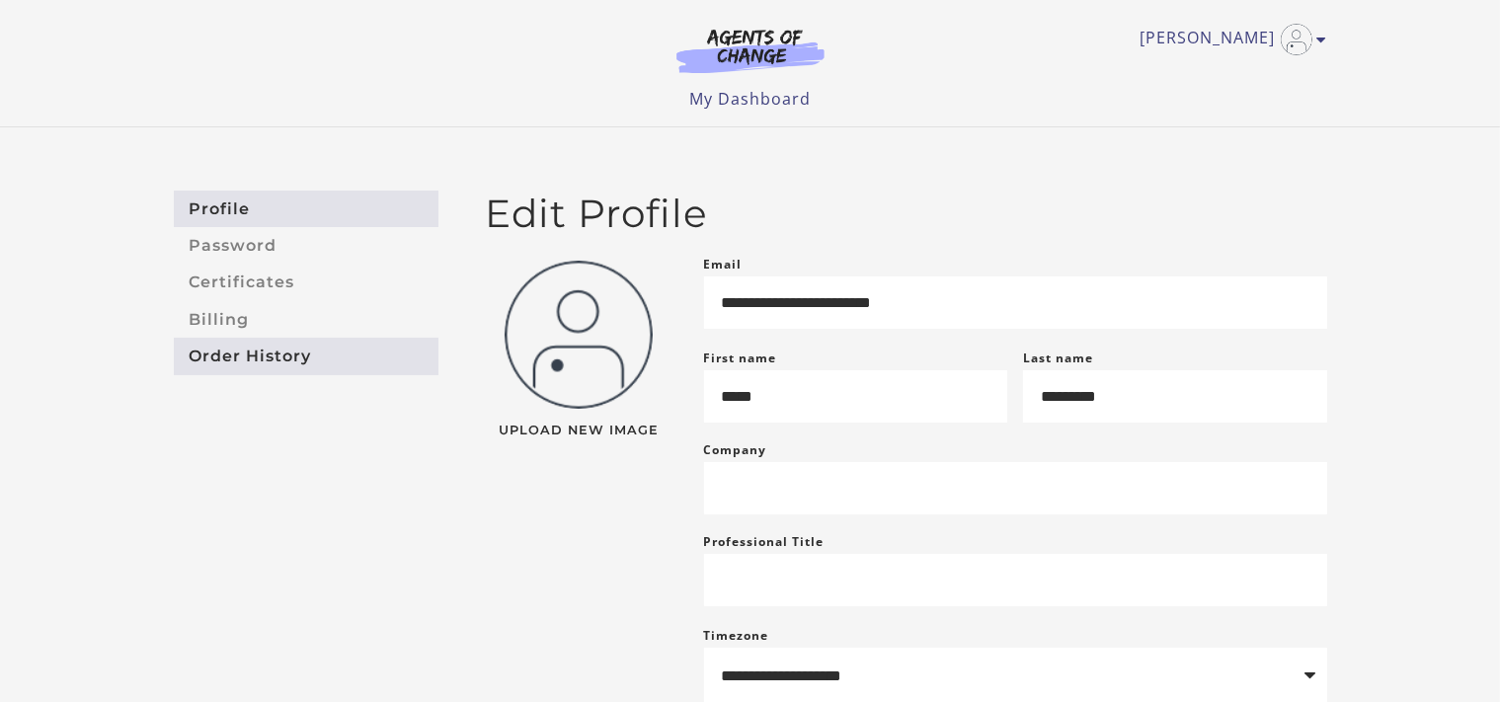
click at [279, 362] on link "Order History" at bounding box center [306, 356] width 265 height 37
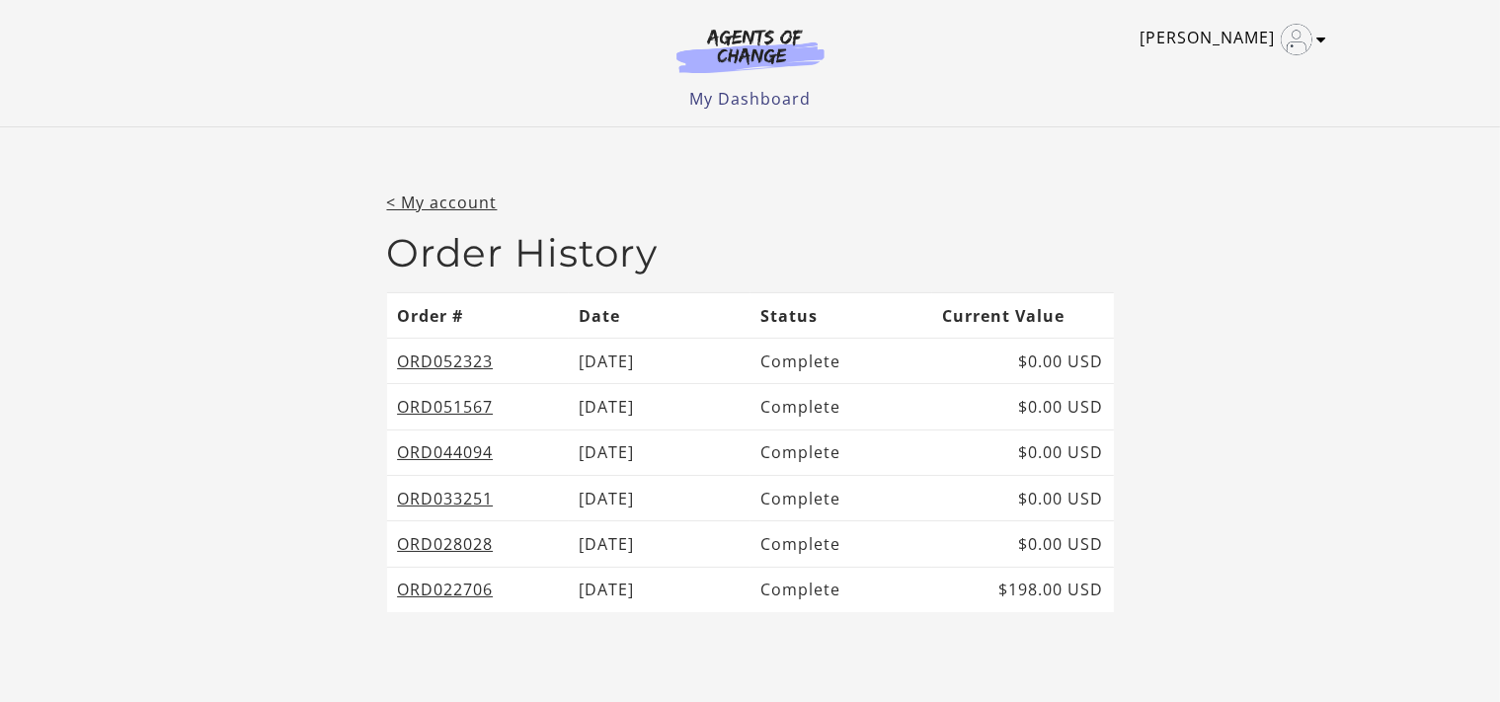
click at [1323, 41] on icon "Toggle menu" at bounding box center [1323, 40] width 10 height 16
click at [1221, 81] on link "My Account" at bounding box center [1246, 72] width 174 height 34
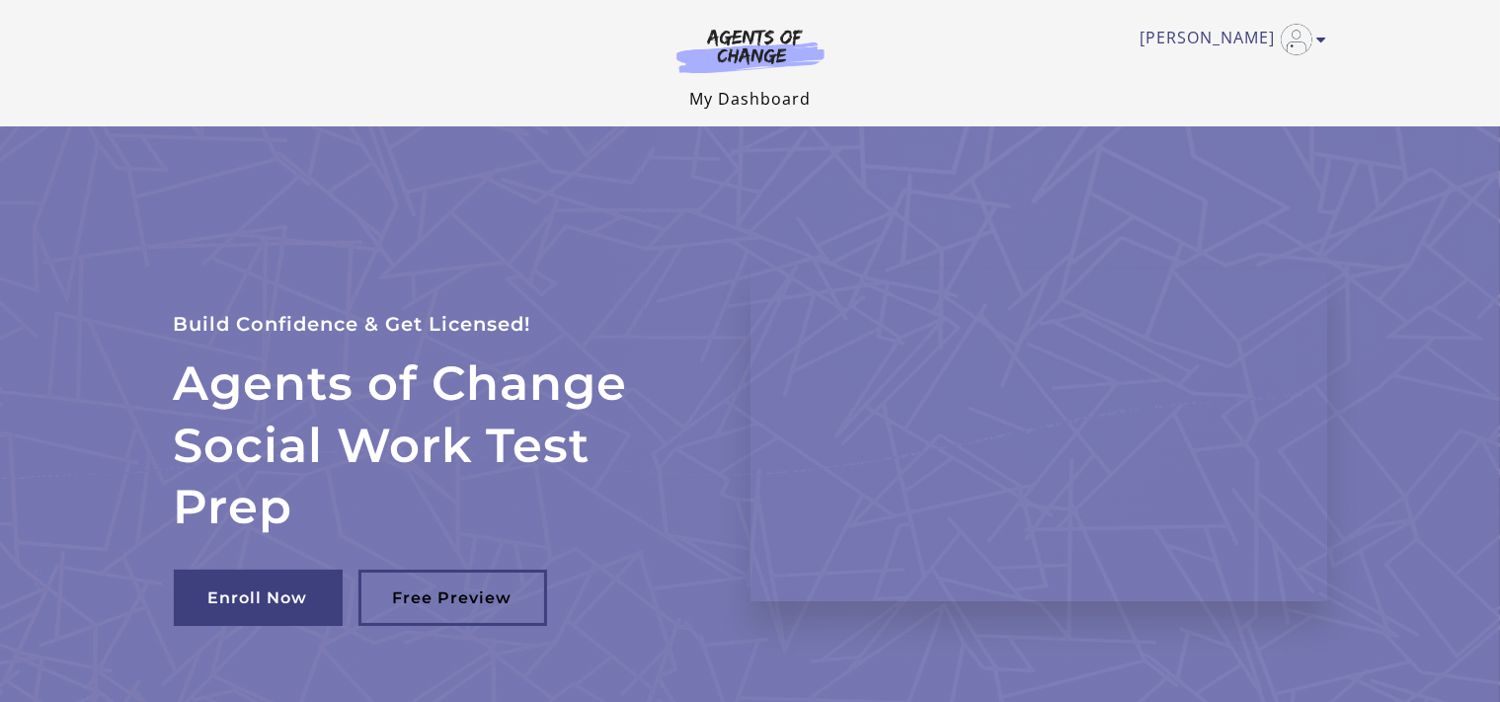
click at [758, 92] on link "My Dashboard" at bounding box center [749, 99] width 121 height 22
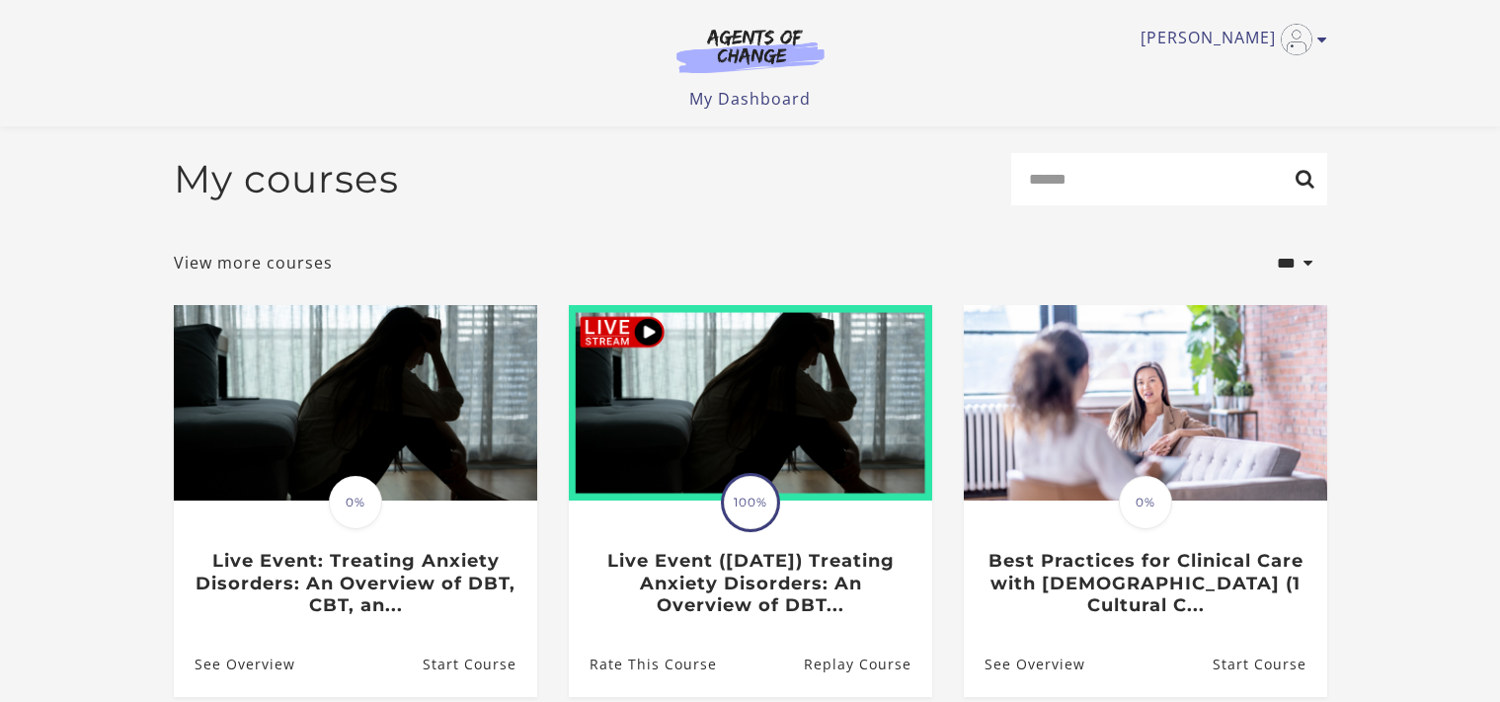
scroll to position [217, 0]
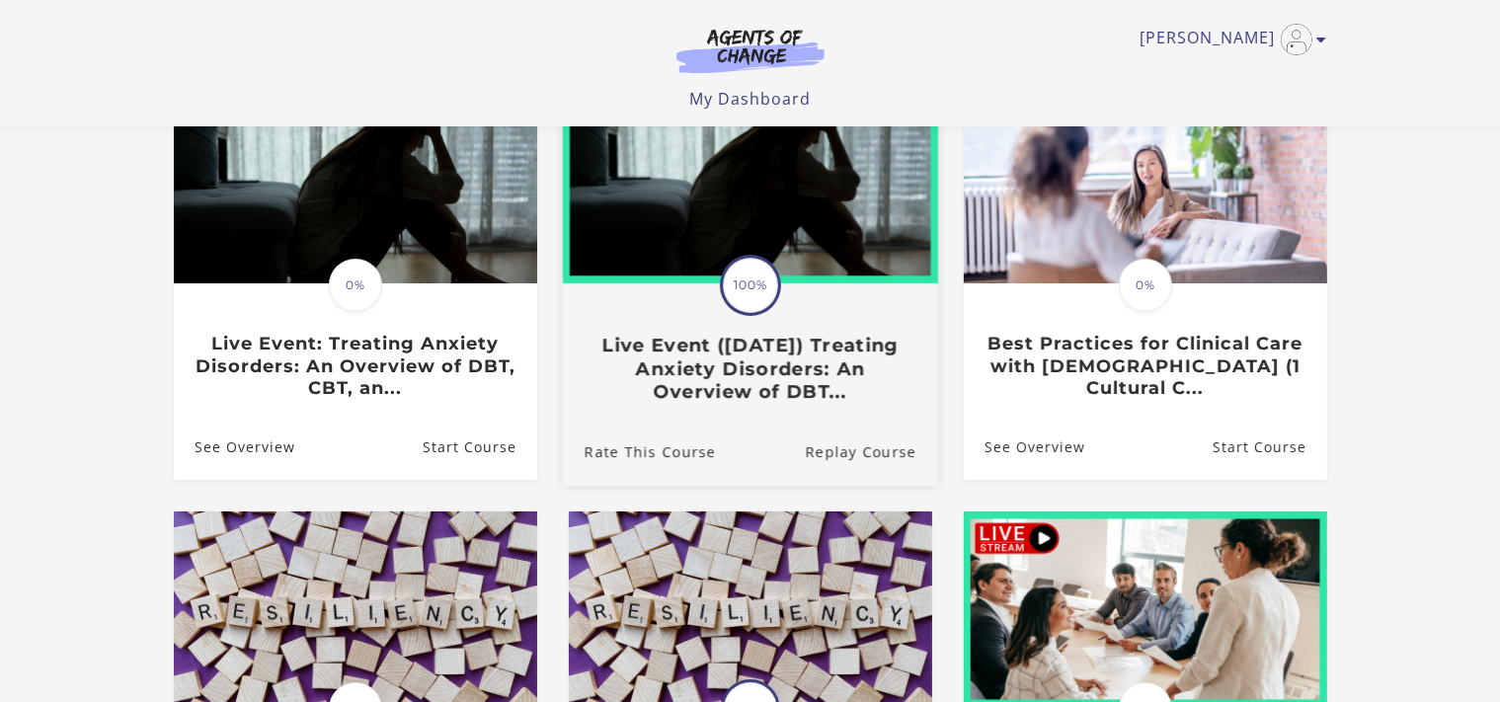
click at [765, 392] on h3 "Live Event (8/22/25) Treating Anxiety Disorders: An Overview of DBT..." at bounding box center [750, 369] width 332 height 69
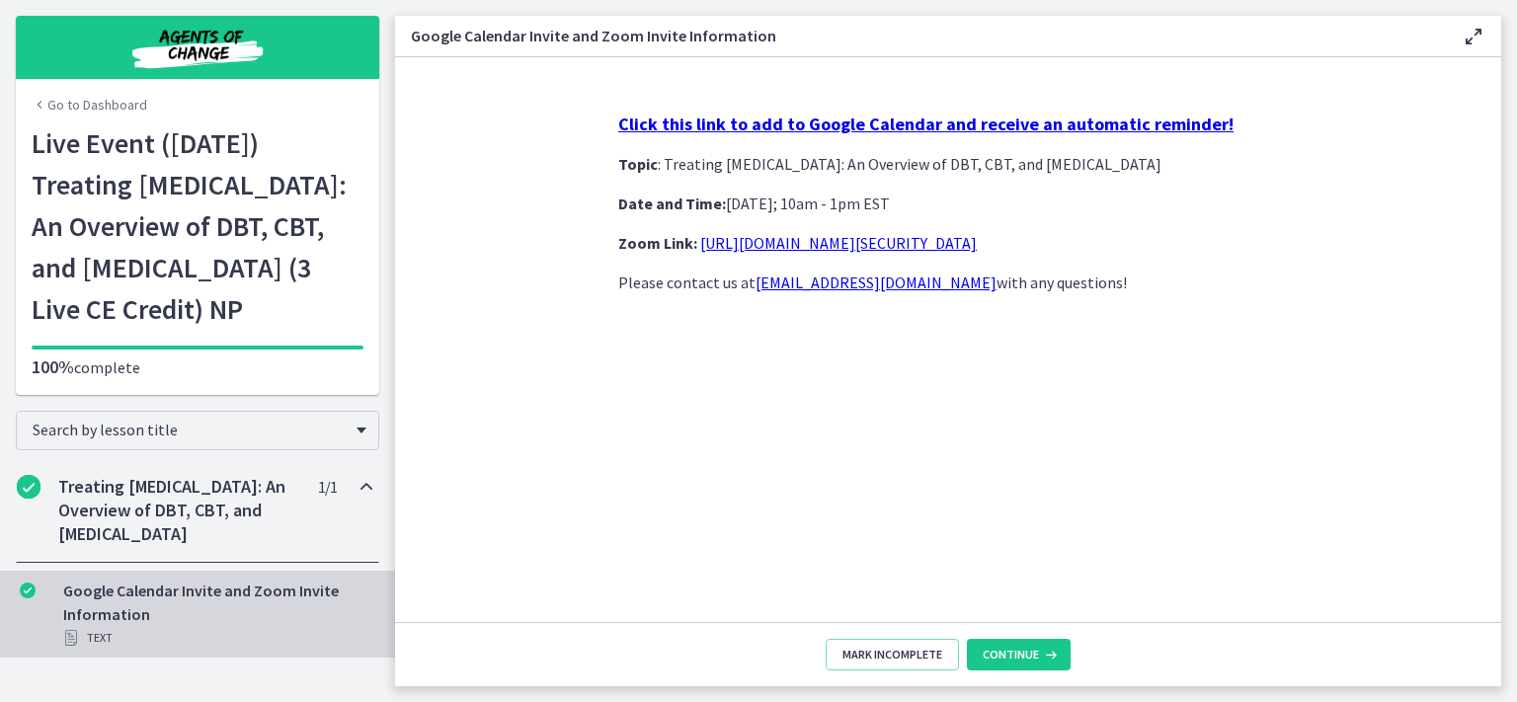
scroll to position [28, 0]
click at [211, 650] on div "Google Calendar Invite and Zoom Invite Information Text" at bounding box center [217, 614] width 308 height 71
click at [1023, 653] on span "Continue" at bounding box center [1011, 655] width 56 height 16
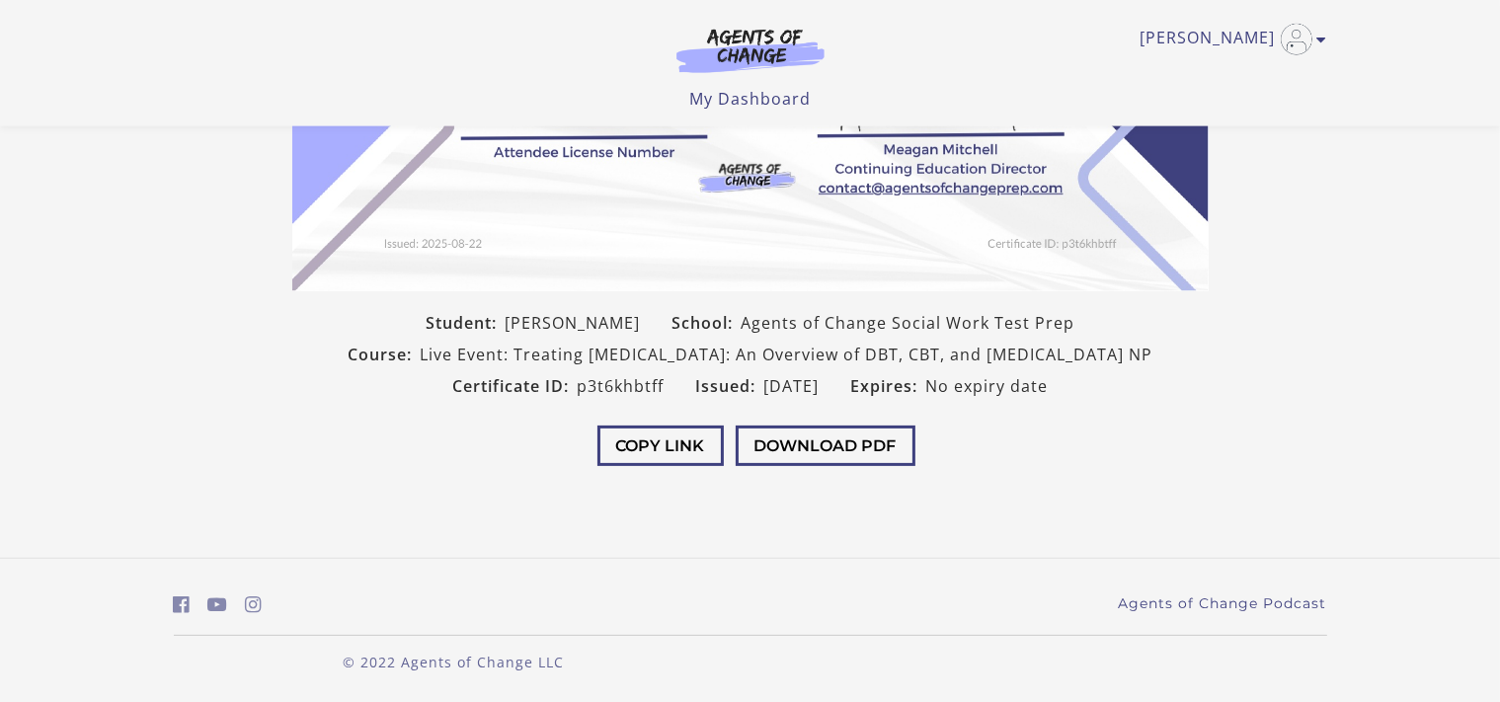
scroll to position [426, 0]
click at [826, 442] on button "Download PDF" at bounding box center [826, 446] width 180 height 40
